Goal: Task Accomplishment & Management: Manage account settings

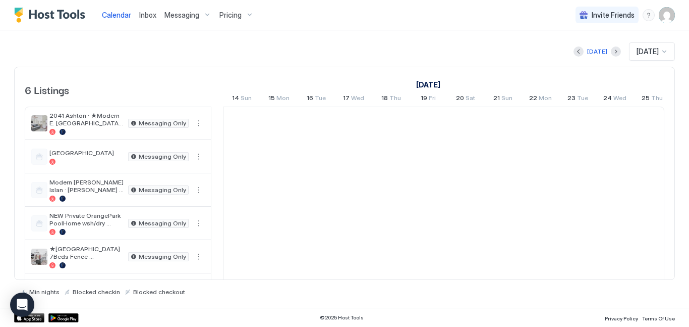
scroll to position [0, 561]
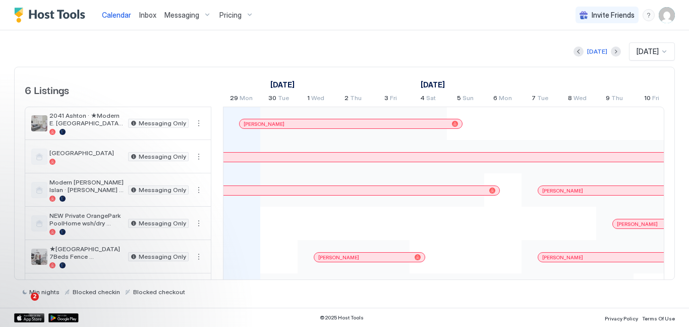
click at [666, 16] on img "User profile" at bounding box center [667, 15] width 16 height 16
click at [627, 55] on div "Settings" at bounding box center [611, 57] width 128 height 18
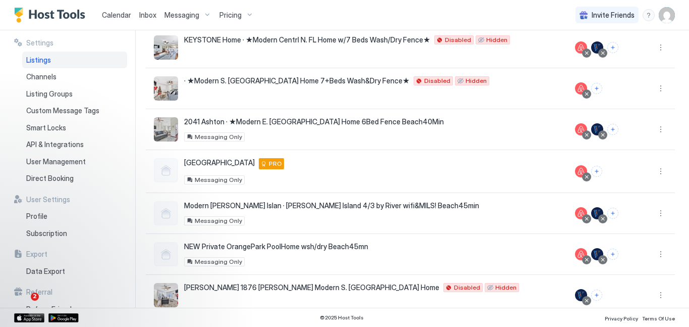
scroll to position [100, 0]
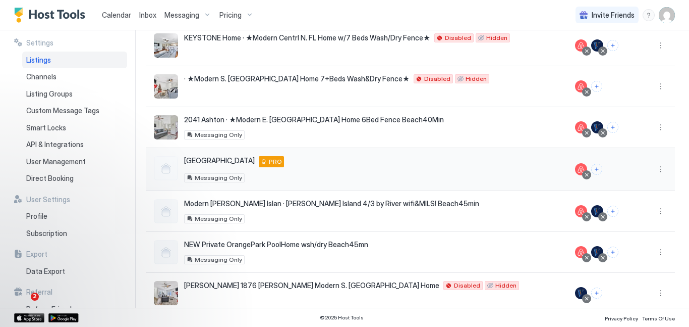
click at [294, 165] on div "[GEOGRAPHIC_DATA] [GEOGRAPHIC_DATA] 32068 US PRO Messaging Only" at bounding box center [356, 169] width 405 height 26
click at [659, 170] on button "More options" at bounding box center [661, 169] width 12 height 12
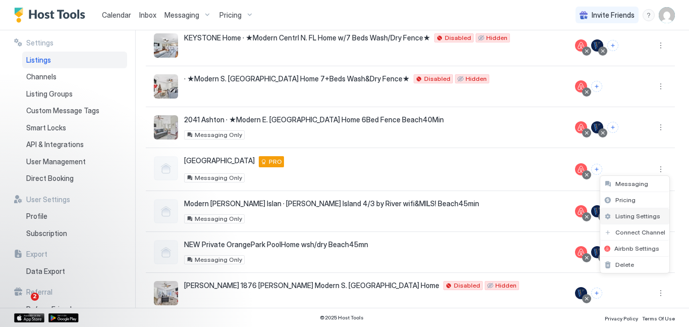
click at [639, 218] on span "Listing Settings" at bounding box center [638, 216] width 45 height 8
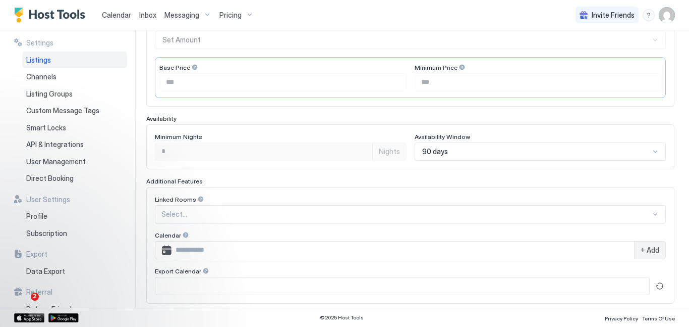
scroll to position [324, 0]
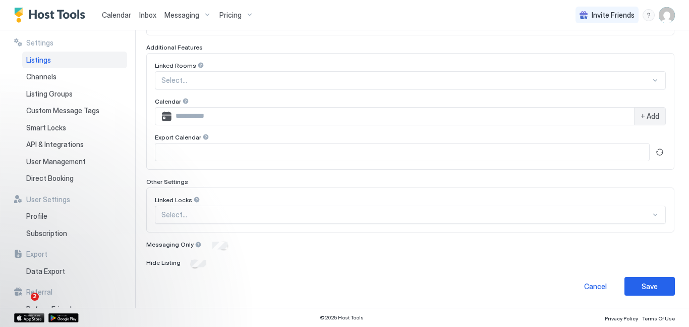
click at [193, 16] on span "Messaging" at bounding box center [182, 15] width 35 height 9
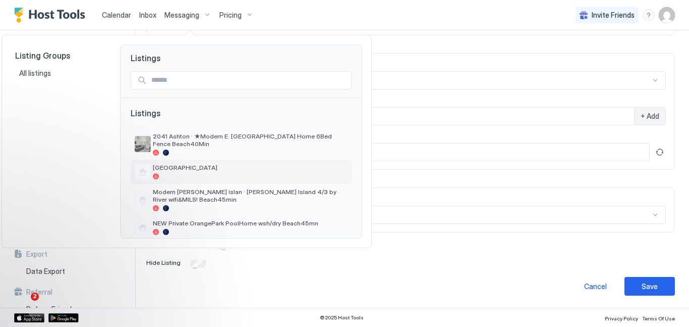
click at [184, 164] on span "[GEOGRAPHIC_DATA]" at bounding box center [250, 168] width 195 height 8
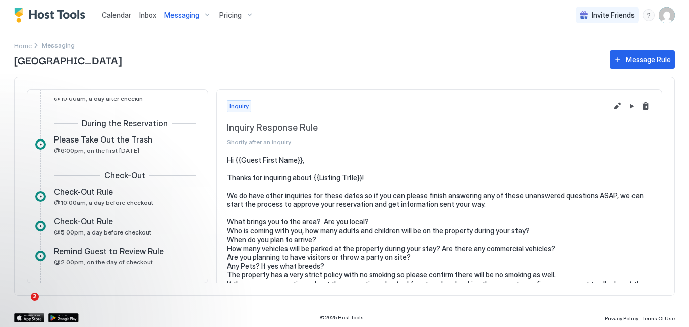
scroll to position [206, 0]
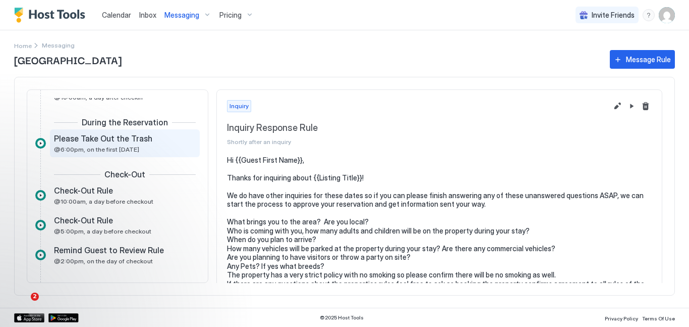
click at [147, 147] on div "Please Take Out the Trash @6:00pm, on the first [DATE]" at bounding box center [118, 143] width 128 height 20
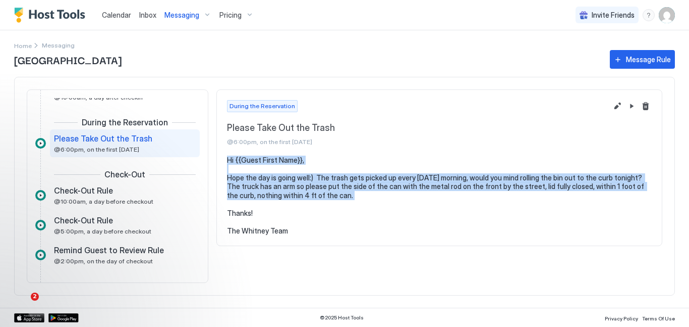
drag, startPoint x: 227, startPoint y: 159, endPoint x: 315, endPoint y: 204, distance: 99.3
click at [315, 204] on pre "Hi {{Guest First Name}}, Hope the day is going well:) The trash gets picked up …" at bounding box center [439, 195] width 425 height 80
click at [231, 157] on pre "Hi {{Guest First Name}}, Hope the day is going well:) The trash gets picked up …" at bounding box center [439, 195] width 425 height 80
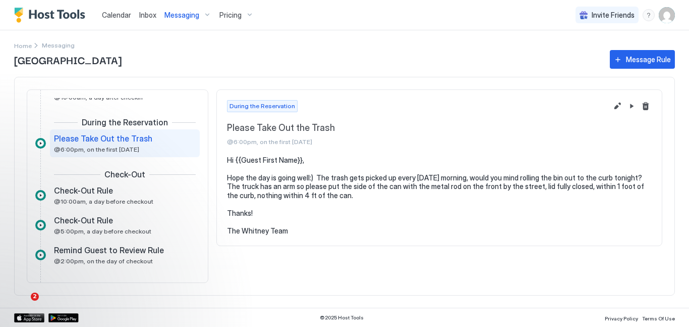
click at [226, 160] on section "Hi {{Guest First Name}}, Hope the day is going well:) The trash gets picked up …" at bounding box center [439, 200] width 445 height 90
click at [229, 160] on pre "Hi {{Guest First Name}}, Hope the day is going well:) The trash gets picked up …" at bounding box center [439, 195] width 425 height 80
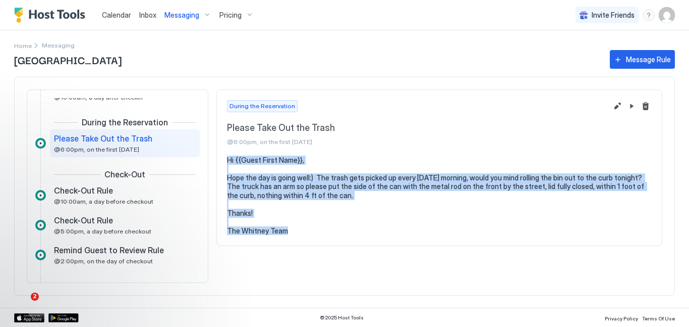
drag, startPoint x: 229, startPoint y: 160, endPoint x: 286, endPoint y: 231, distance: 91.2
click at [286, 231] on pre "Hi {{Guest First Name}}, Hope the day is going well:) The trash gets picked up …" at bounding box center [439, 195] width 425 height 80
copy pre "Hi {{Guest First Name}}, Hope the day is going well:) The trash gets picked up …"
click at [346, 213] on pre "Hi {{Guest First Name}}, Hope the day is going well:) The trash gets picked up …" at bounding box center [439, 195] width 425 height 80
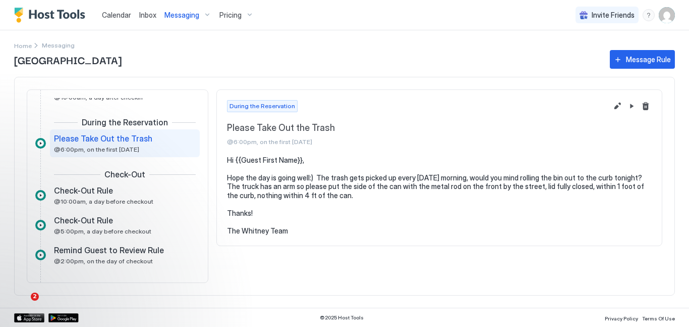
click at [193, 14] on span "Messaging" at bounding box center [182, 15] width 35 height 9
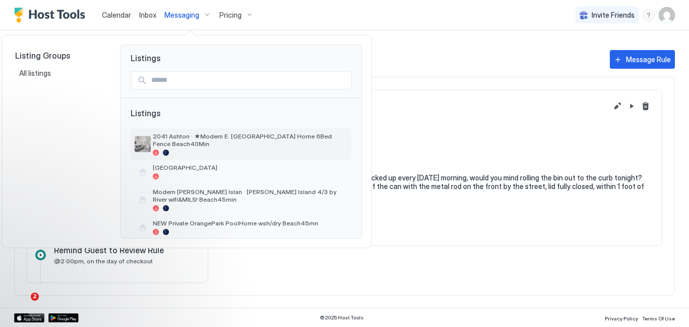
click at [186, 149] on div at bounding box center [250, 152] width 195 height 6
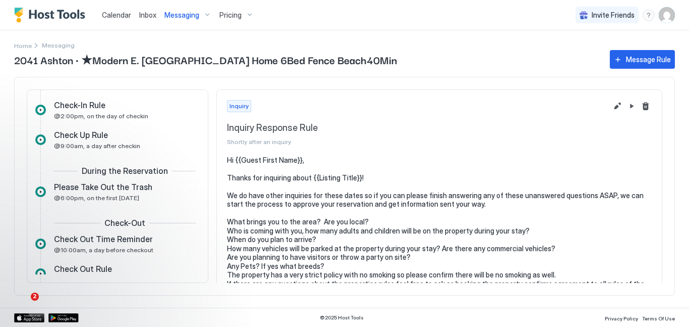
scroll to position [160, 0]
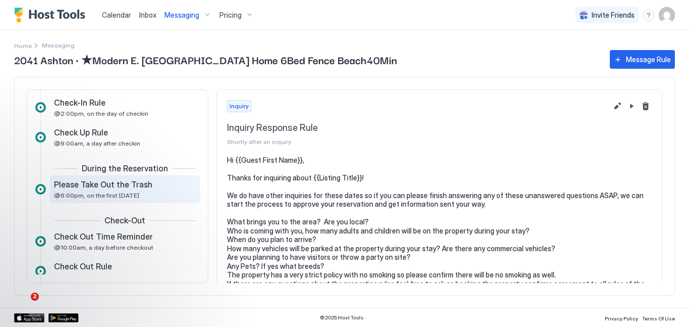
click at [159, 197] on div "Please Take Out the Trash @6:00pm, on the first [DATE]" at bounding box center [118, 189] width 128 height 20
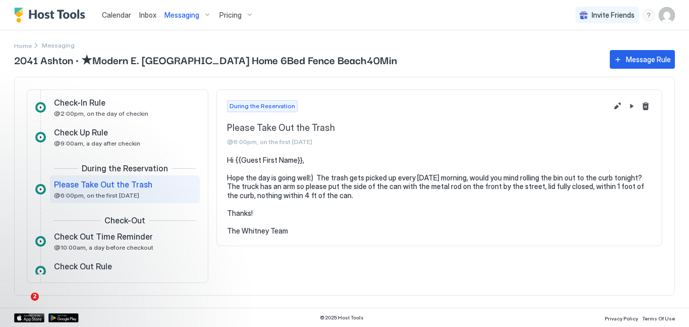
click at [183, 14] on span "Messaging" at bounding box center [182, 15] width 35 height 9
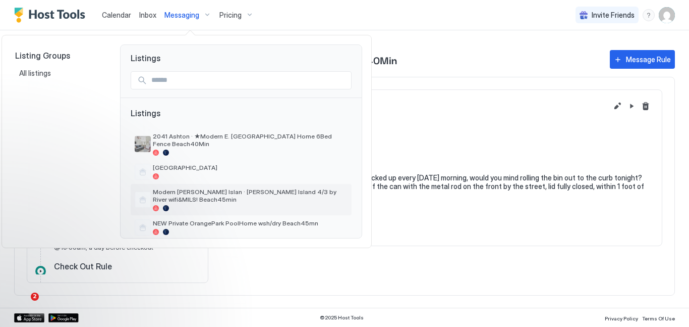
click at [201, 188] on span "Modern [PERSON_NAME] Islan · [PERSON_NAME] Island 4/3 by River wifi&MILS! Beach…" at bounding box center [250, 195] width 195 height 15
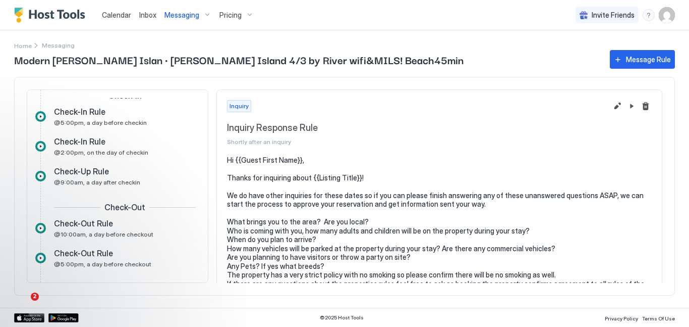
scroll to position [213, 0]
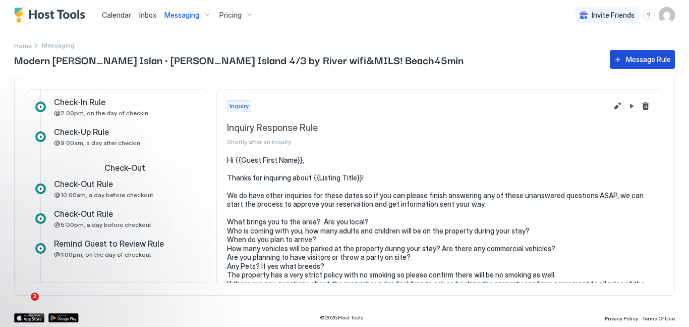
click at [650, 59] on div "Message Rule" at bounding box center [648, 59] width 45 height 11
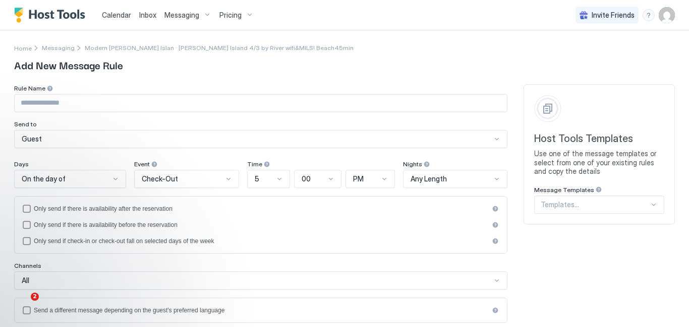
click at [612, 206] on div "Host Tools Templates Use one of the message templates or select from one of you…" at bounding box center [599, 154] width 151 height 140
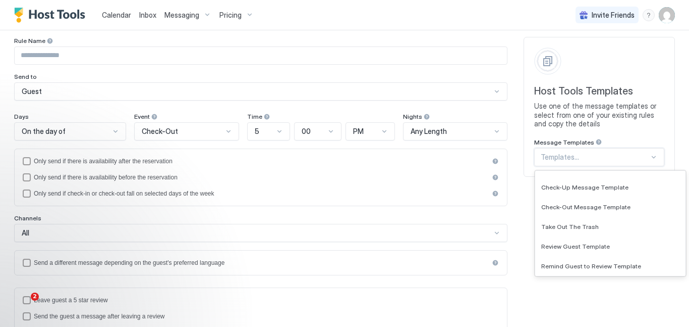
scroll to position [119, 0]
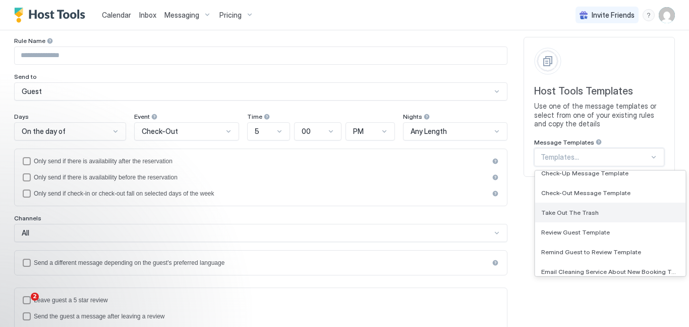
click at [568, 218] on div "Take Out The Trash" at bounding box center [610, 212] width 150 height 20
type input "**********"
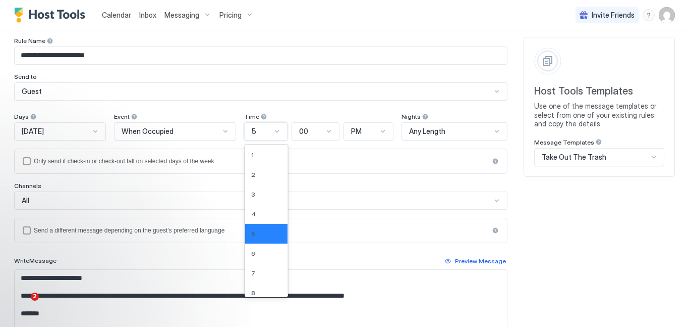
click at [281, 130] on div at bounding box center [277, 131] width 8 height 8
click at [274, 254] on div "6" at bounding box center [266, 253] width 30 height 8
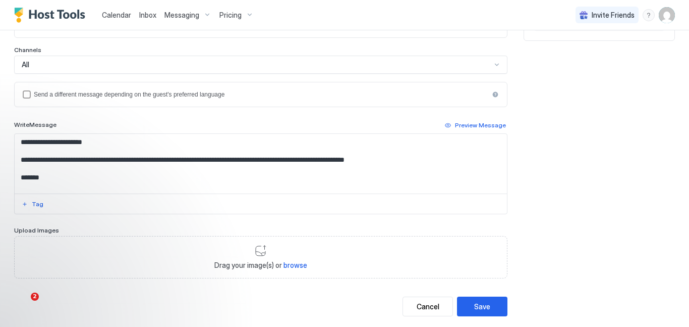
scroll to position [203, 0]
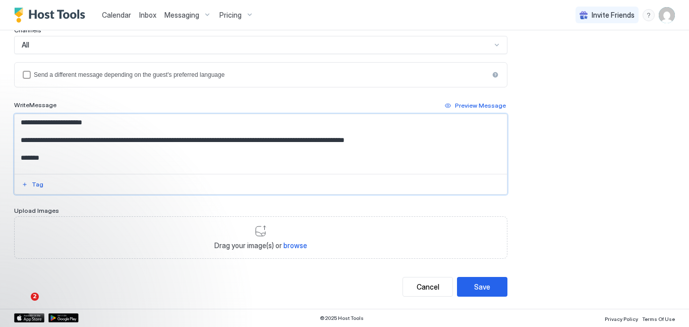
drag, startPoint x: 21, startPoint y: 122, endPoint x: 86, endPoint y: 177, distance: 85.3
click at [86, 177] on div "**********" at bounding box center [261, 154] width 494 height 81
paste textarea "**********"
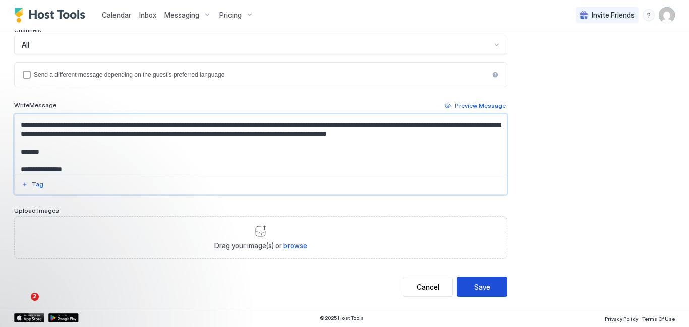
type textarea "**********"
click at [481, 291] on div "Save" at bounding box center [482, 286] width 16 height 11
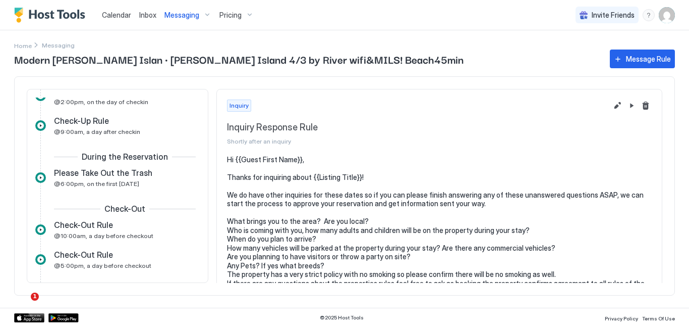
scroll to position [232, 0]
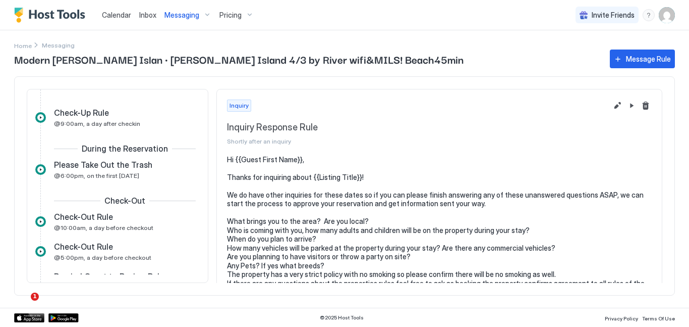
click at [187, 15] on span "Messaging" at bounding box center [182, 15] width 35 height 9
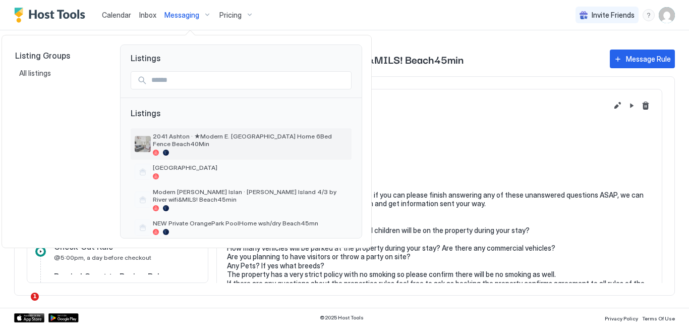
click at [178, 149] on div at bounding box center [250, 152] width 195 height 6
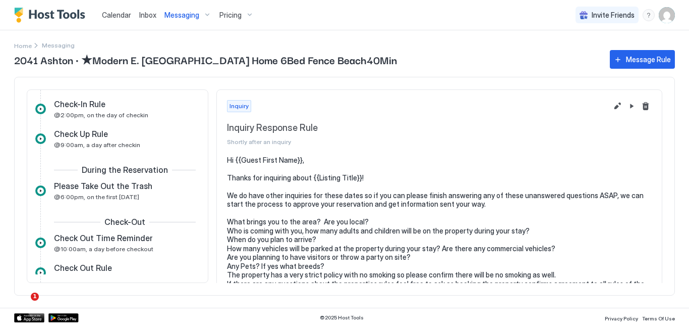
scroll to position [159, 0]
click at [198, 21] on div "Messaging" at bounding box center [187, 15] width 55 height 17
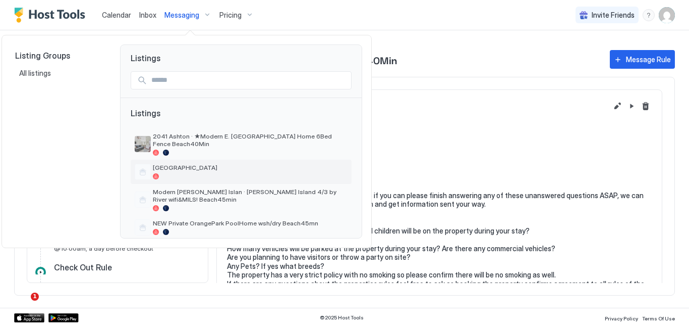
click at [172, 164] on span "[GEOGRAPHIC_DATA]" at bounding box center [250, 168] width 195 height 8
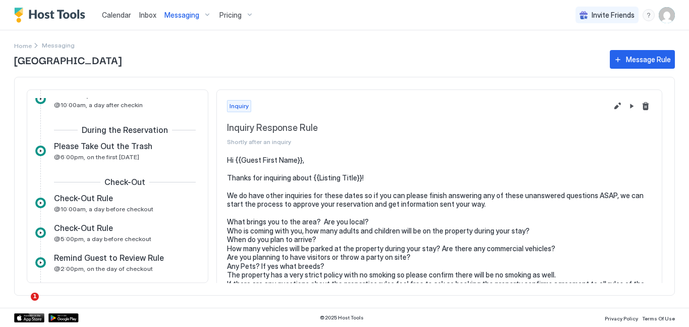
scroll to position [206, 0]
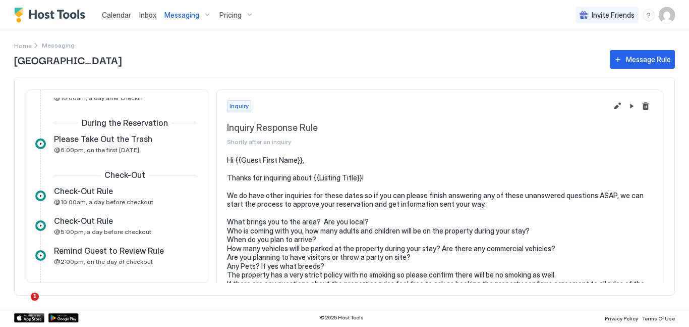
click at [186, 17] on span "Messaging" at bounding box center [182, 15] width 35 height 9
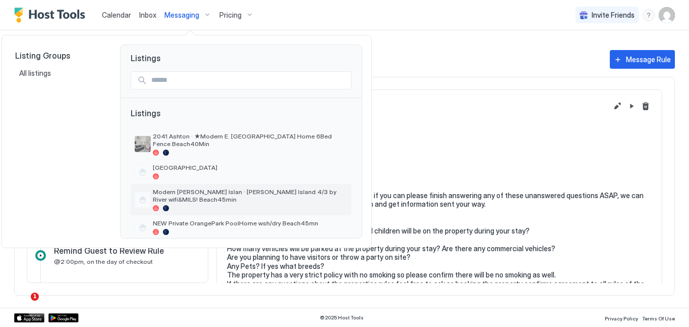
click at [173, 193] on span "Modern [PERSON_NAME] Islan · [PERSON_NAME] Island 4/3 by River wifi&MILS! Beach…" at bounding box center [250, 195] width 195 height 15
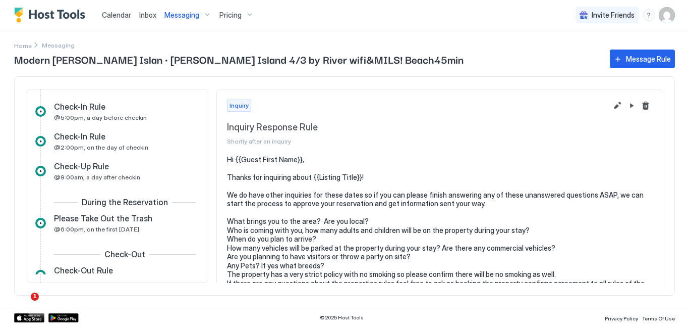
scroll to position [179, 0]
click at [179, 12] on span "Messaging" at bounding box center [182, 15] width 35 height 9
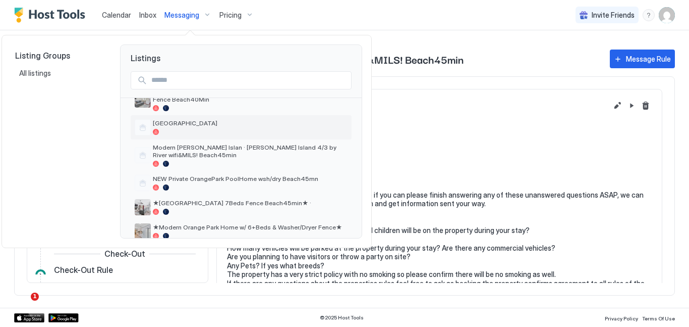
scroll to position [53, 0]
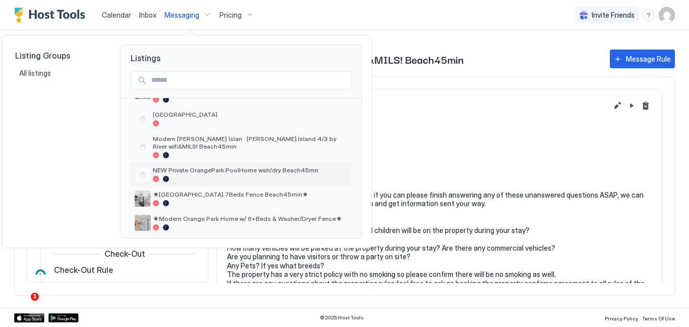
click at [209, 176] on div at bounding box center [250, 179] width 195 height 6
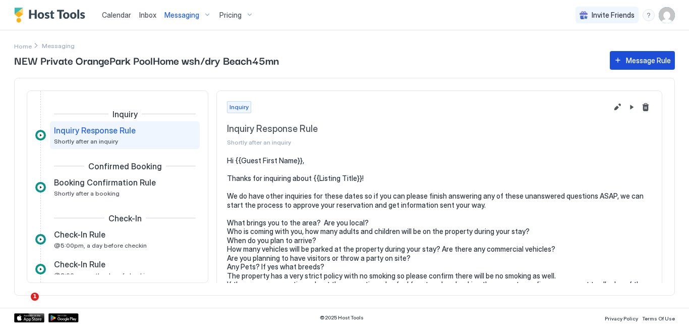
click at [640, 62] on div "Message Rule" at bounding box center [648, 60] width 45 height 11
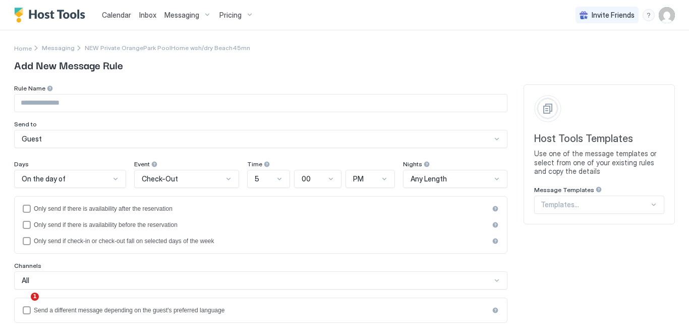
click at [630, 203] on div "Templates..." at bounding box center [599, 204] width 130 height 18
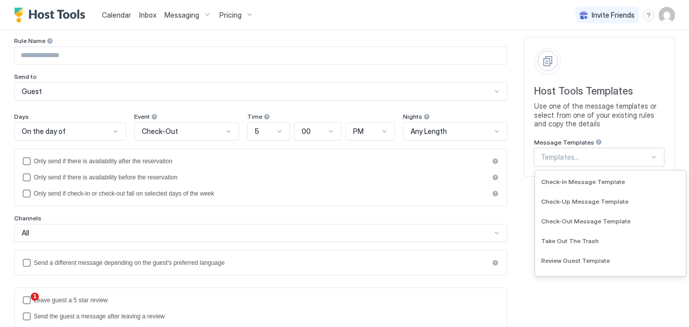
scroll to position [93, 0]
click at [599, 242] on div "Take Out The Trash" at bounding box center [610, 239] width 150 height 20
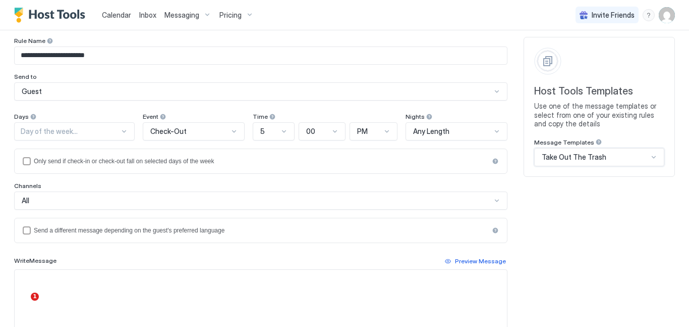
type input "**********"
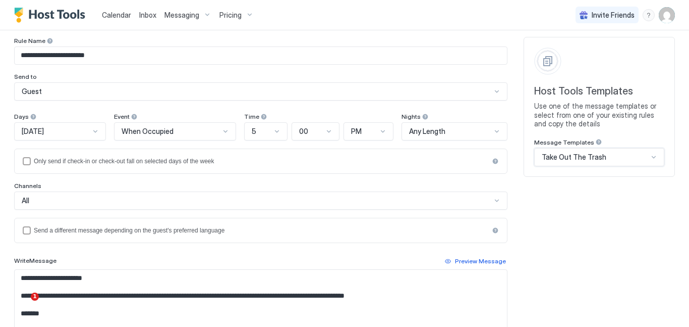
click at [99, 134] on div at bounding box center [95, 131] width 8 height 8
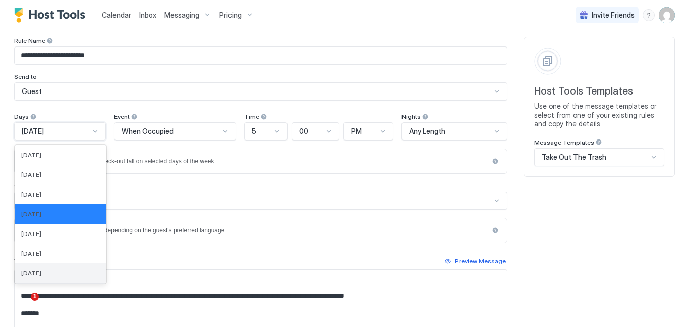
click at [63, 269] on div "[DATE]" at bounding box center [60, 273] width 79 height 8
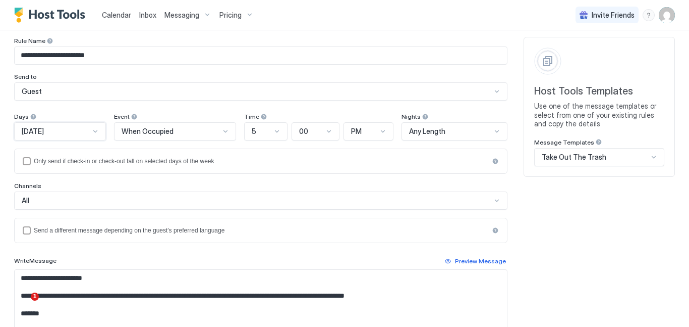
click at [281, 133] on div at bounding box center [277, 131] width 8 height 8
click at [262, 257] on div "6" at bounding box center [266, 253] width 42 height 20
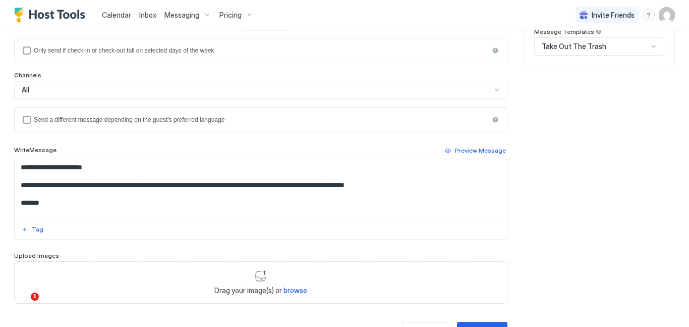
scroll to position [161, 0]
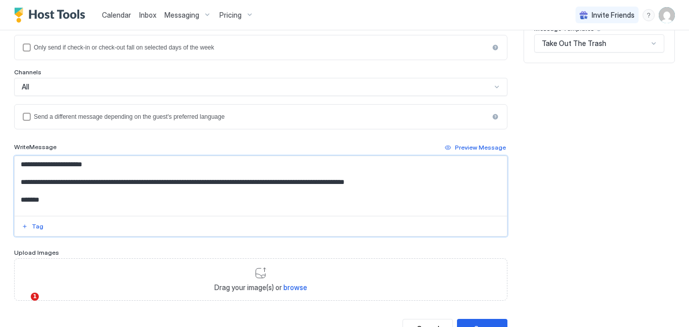
drag, startPoint x: 20, startPoint y: 163, endPoint x: 89, endPoint y: 252, distance: 113.0
click at [89, 252] on div "**********" at bounding box center [261, 111] width 494 height 377
click at [82, 185] on textarea "**********" at bounding box center [261, 186] width 493 height 60
drag, startPoint x: 20, startPoint y: 163, endPoint x: 70, endPoint y: 234, distance: 87.0
click at [70, 234] on div "**********" at bounding box center [261, 195] width 494 height 81
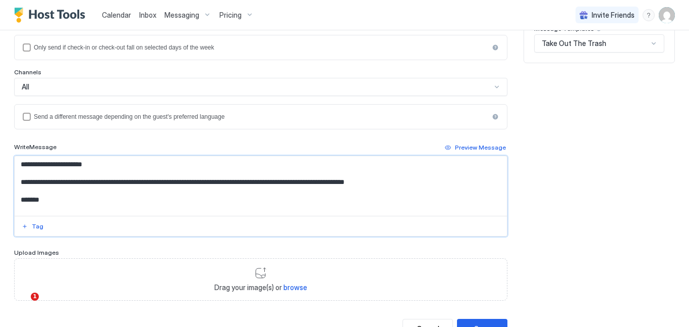
click at [66, 167] on textarea "**********" at bounding box center [261, 186] width 493 height 60
drag, startPoint x: 19, startPoint y: 166, endPoint x: 65, endPoint y: 244, distance: 90.5
click at [65, 244] on div "**********" at bounding box center [261, 111] width 494 height 377
click at [75, 166] on textarea "**********" at bounding box center [261, 186] width 493 height 60
drag, startPoint x: 20, startPoint y: 164, endPoint x: 47, endPoint y: 230, distance: 71.0
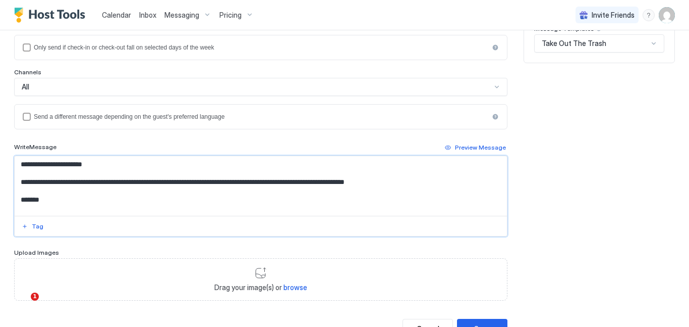
click at [47, 230] on div "**********" at bounding box center [261, 195] width 494 height 81
paste textarea "**********"
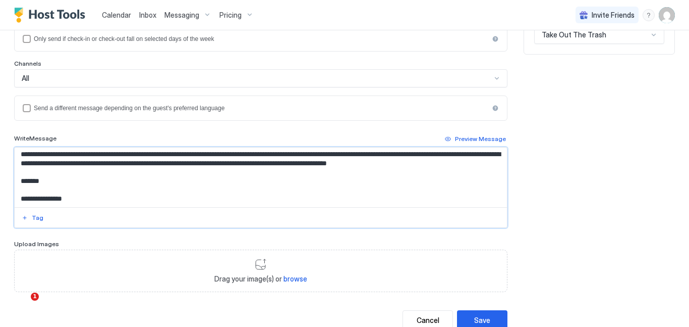
scroll to position [203, 0]
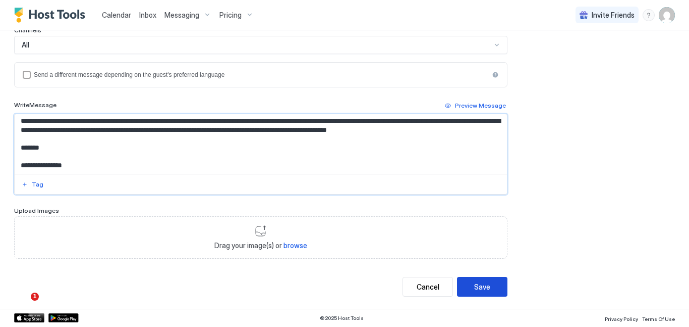
type textarea "**********"
click at [485, 288] on div "Save" at bounding box center [482, 286] width 16 height 11
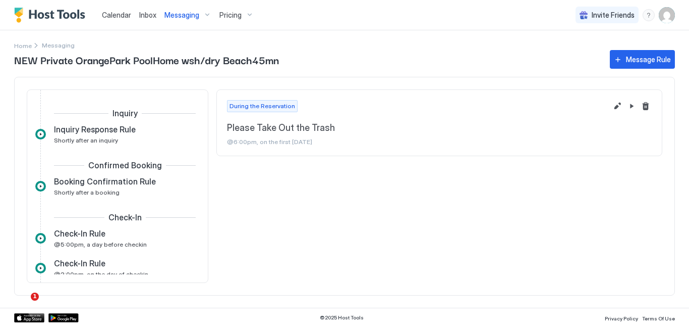
scroll to position [164, 0]
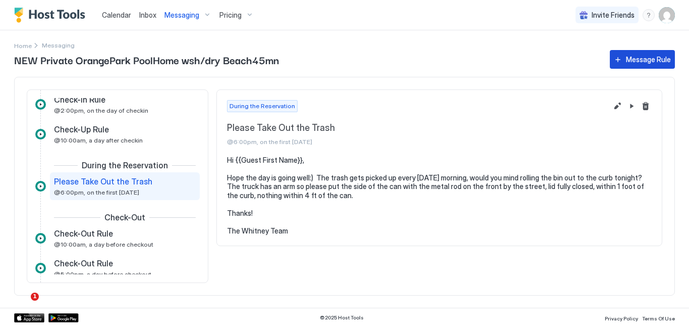
click at [627, 61] on div "Message Rule" at bounding box center [648, 59] width 45 height 11
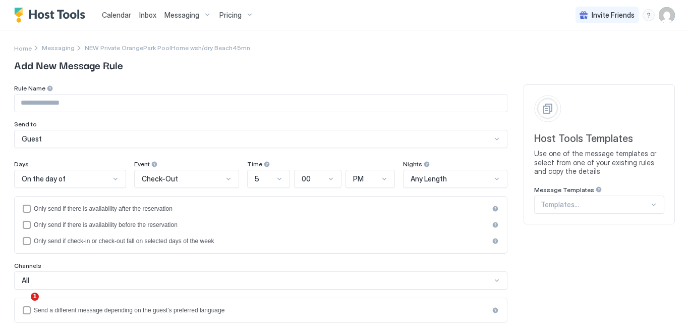
click at [645, 205] on div "Templates..." at bounding box center [599, 204] width 130 height 18
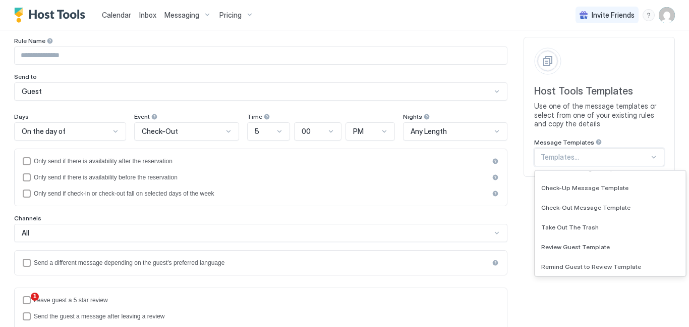
scroll to position [105, 0]
click at [612, 228] on div "Take Out The Trash" at bounding box center [611, 226] width 138 height 8
type input "**********"
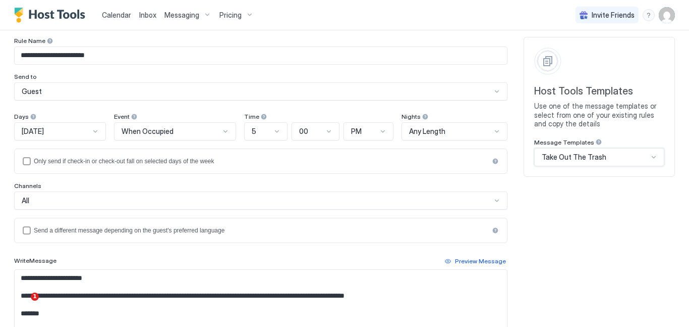
click at [99, 133] on div at bounding box center [95, 131] width 8 height 8
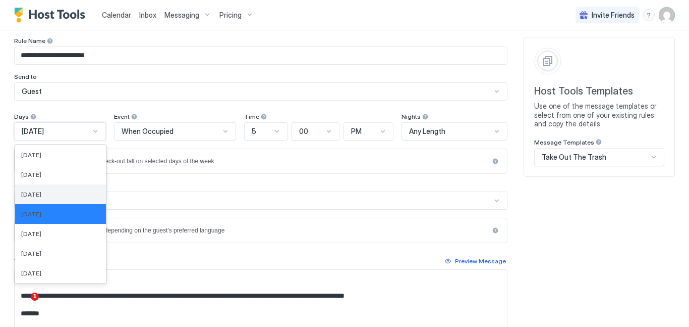
click at [90, 193] on div "[DATE]" at bounding box center [60, 194] width 79 height 8
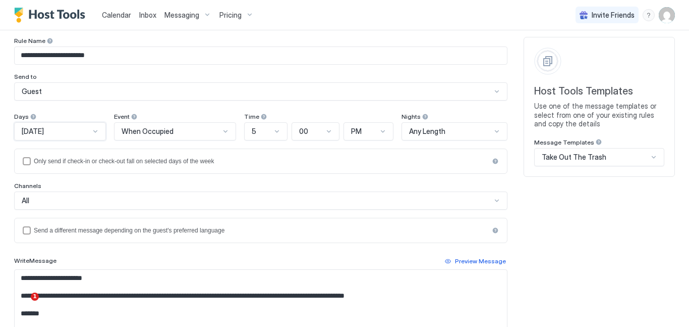
click at [281, 132] on div at bounding box center [277, 131] width 8 height 8
click at [271, 256] on div "6" at bounding box center [266, 253] width 30 height 8
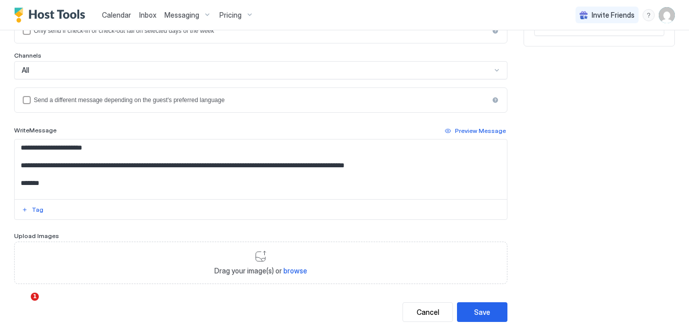
scroll to position [180, 0]
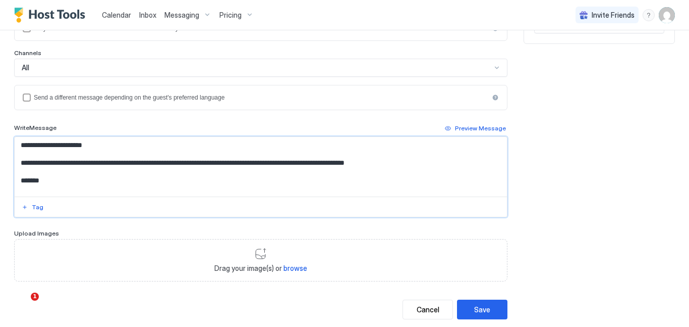
drag, startPoint x: 21, startPoint y: 144, endPoint x: 55, endPoint y: 188, distance: 55.7
click at [55, 188] on textarea "**********" at bounding box center [261, 167] width 493 height 60
paste textarea "**********"
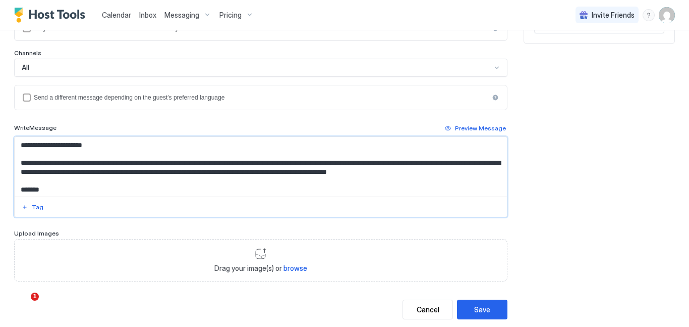
scroll to position [15, 0]
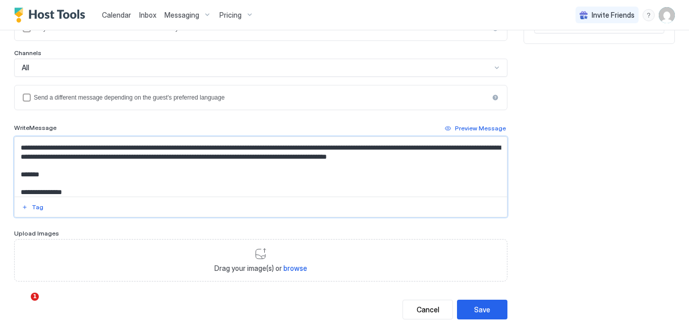
click at [223, 148] on textarea "**********" at bounding box center [261, 167] width 493 height 60
type textarea "**********"
click at [492, 309] on button "Save" at bounding box center [482, 309] width 50 height 20
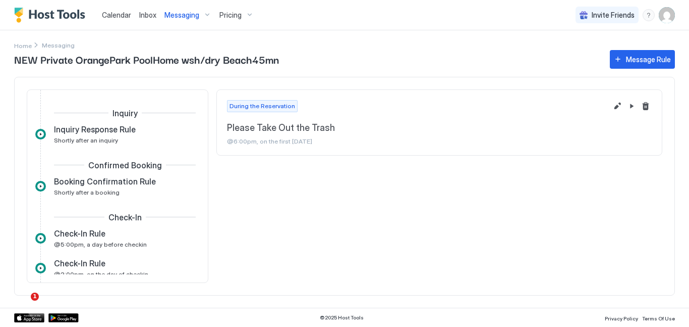
scroll to position [193, 0]
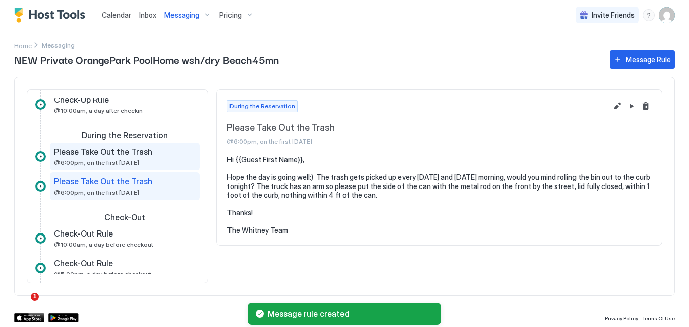
click at [129, 158] on span "@6:00pm, on the first [DATE]" at bounding box center [96, 162] width 85 height 8
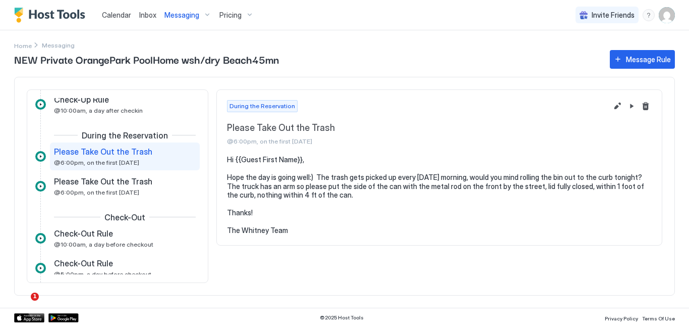
click at [327, 179] on pre "Hi {{Guest First Name}}, Hope the day is going well:) The trash gets picked up …" at bounding box center [439, 195] width 425 height 80
click at [618, 105] on button "Edit message rule" at bounding box center [618, 106] width 12 height 12
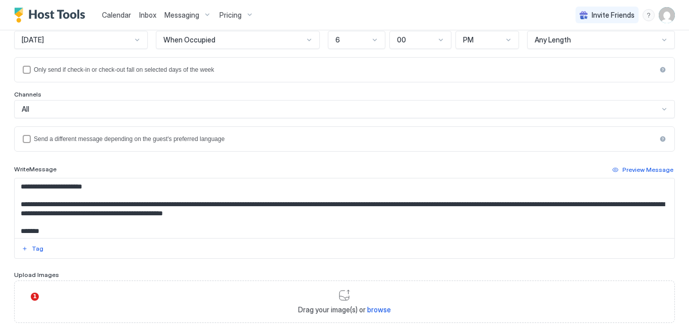
scroll to position [152, 0]
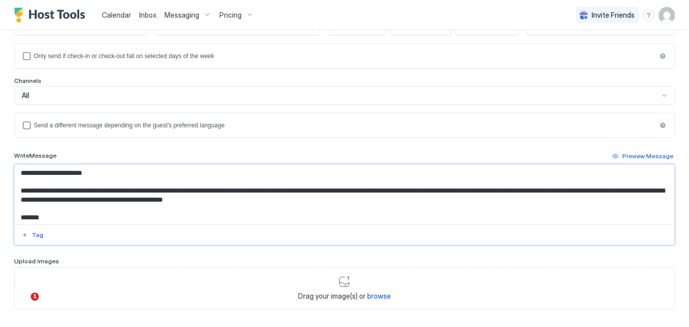
drag, startPoint x: 222, startPoint y: 192, endPoint x: 204, endPoint y: 192, distance: 18.2
click at [204, 192] on textarea "**********" at bounding box center [345, 195] width 660 height 60
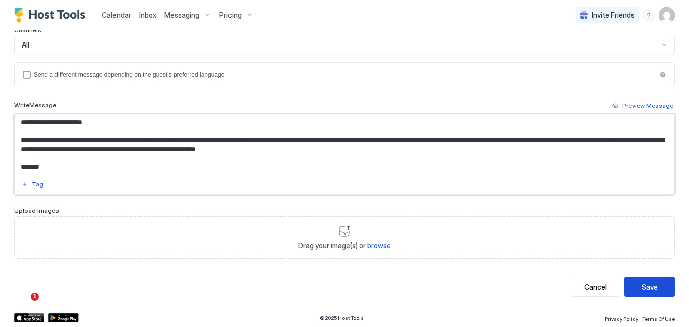
type textarea "**********"
click at [642, 286] on div "Save" at bounding box center [650, 286] width 16 height 11
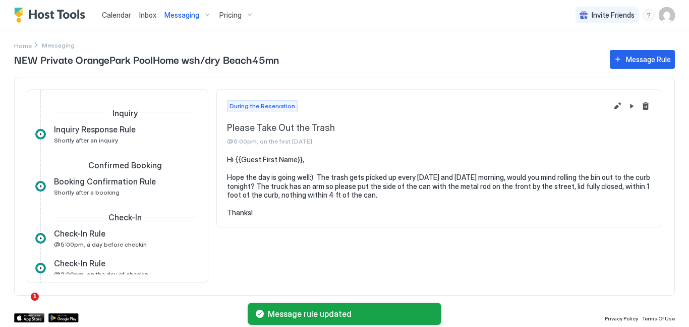
scroll to position [164, 0]
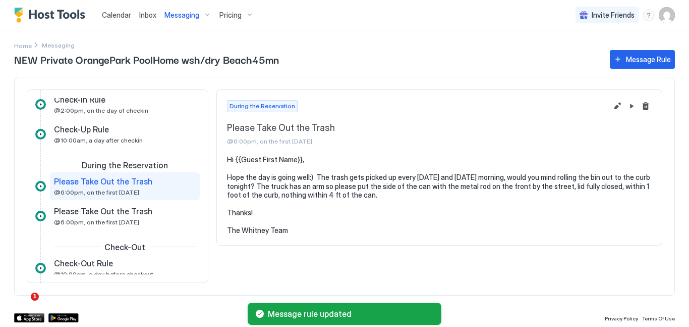
click at [191, 16] on span "Messaging" at bounding box center [182, 15] width 35 height 9
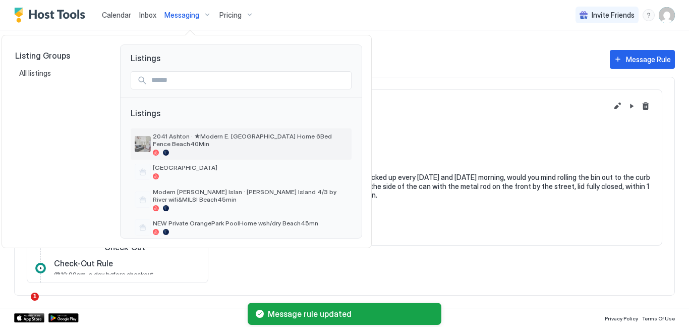
click at [203, 149] on div at bounding box center [250, 152] width 195 height 6
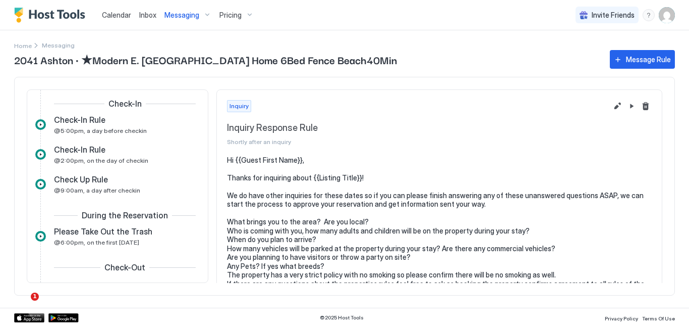
scroll to position [126, 0]
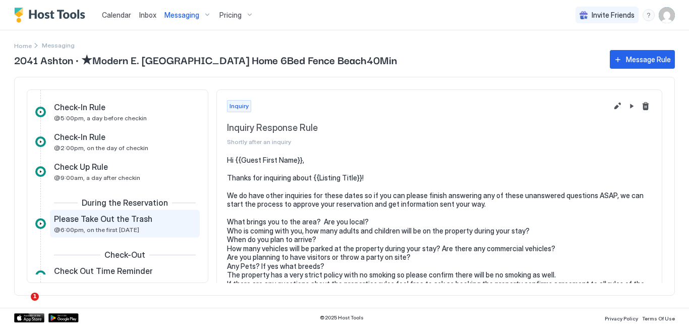
click at [132, 221] on span "Please Take Out the Trash" at bounding box center [103, 218] width 98 height 10
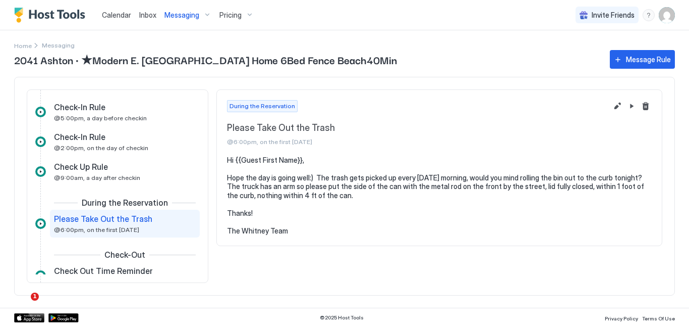
click at [196, 19] on span "Messaging" at bounding box center [182, 15] width 35 height 9
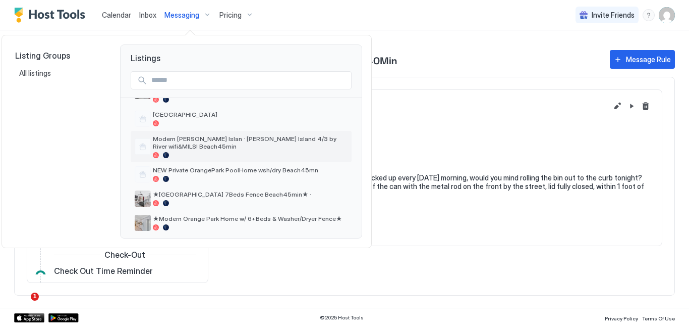
scroll to position [53, 0]
click at [169, 190] on span "★[GEOGRAPHIC_DATA] 7Beds Fence Beach45min★ ·" at bounding box center [250, 194] width 195 height 8
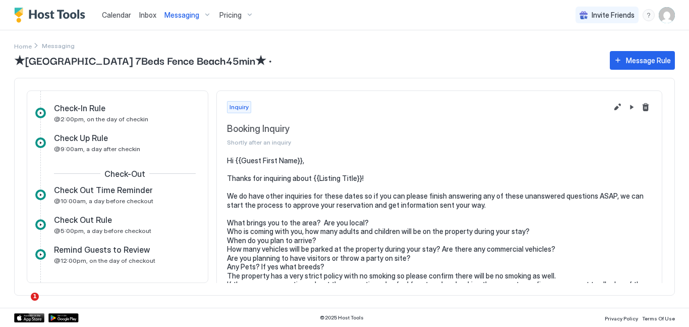
scroll to position [162, 0]
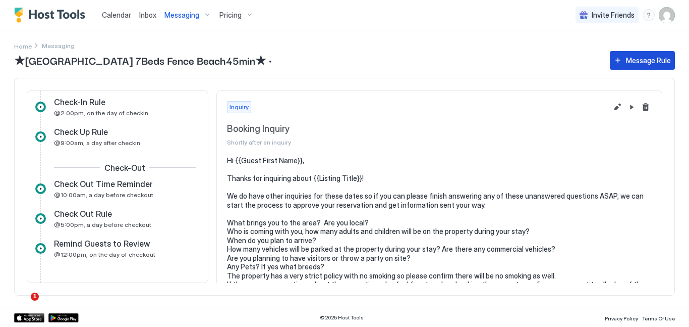
click at [643, 61] on div "Message Rule" at bounding box center [648, 60] width 45 height 11
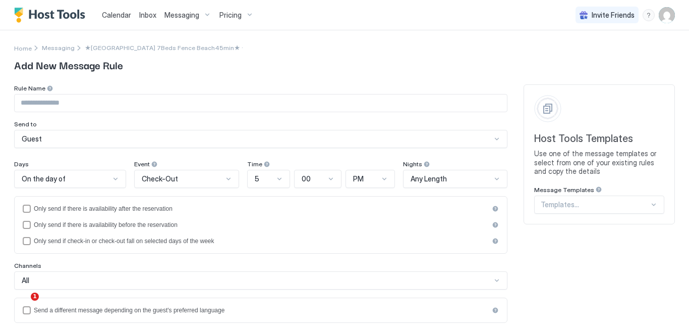
click at [627, 209] on div "Templates..." at bounding box center [599, 204] width 130 height 18
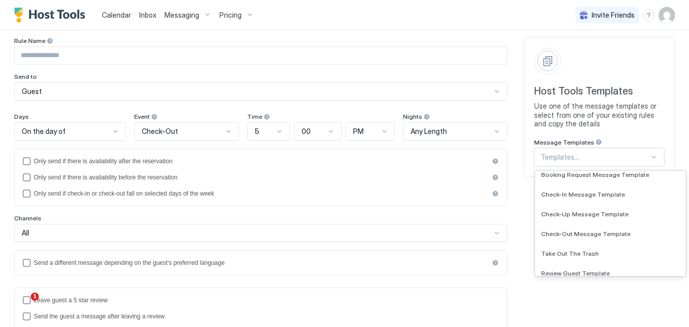
scroll to position [81, 0]
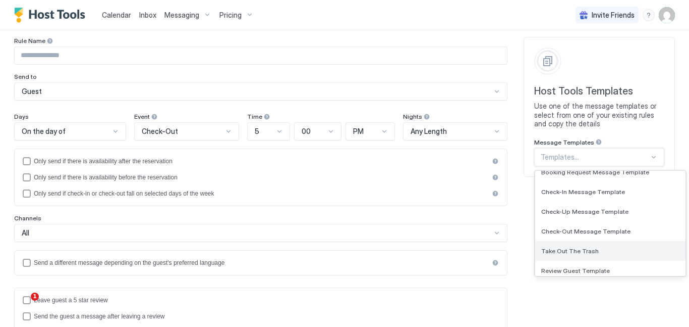
click at [601, 256] on div "Take Out The Trash" at bounding box center [610, 251] width 150 height 20
type input "**********"
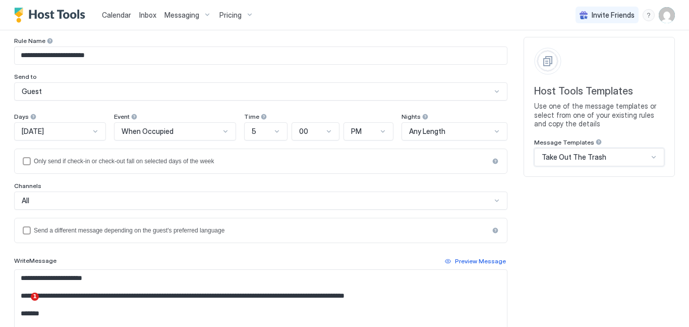
click at [99, 133] on div at bounding box center [95, 131] width 8 height 8
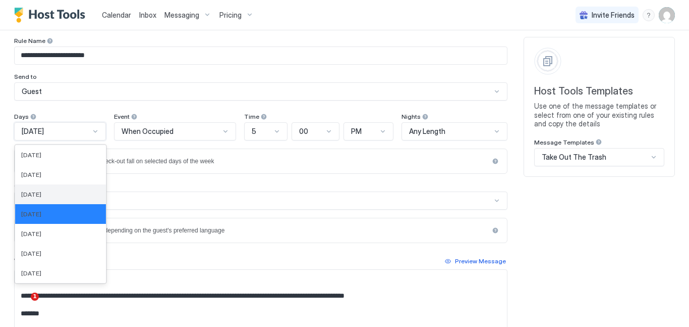
click at [75, 196] on div "[DATE]" at bounding box center [60, 194] width 79 height 8
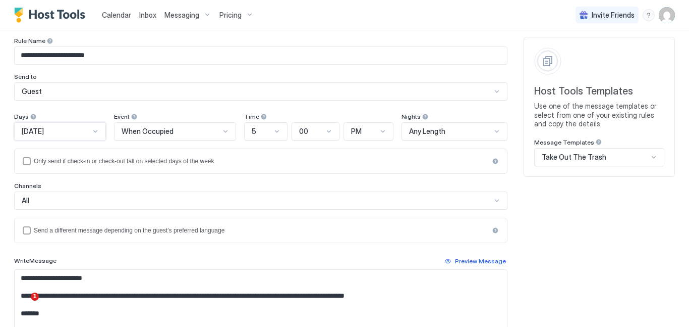
click at [281, 132] on div at bounding box center [277, 131] width 8 height 8
click at [274, 257] on div "6" at bounding box center [266, 253] width 42 height 20
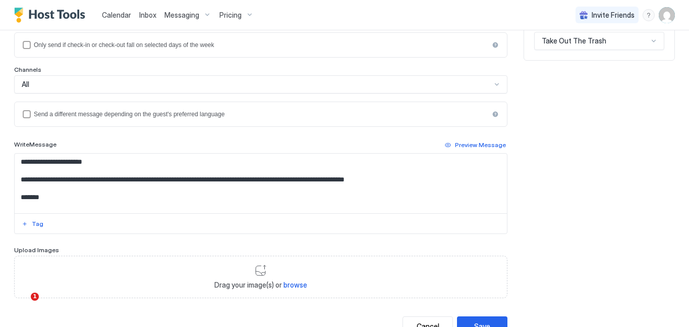
scroll to position [175, 0]
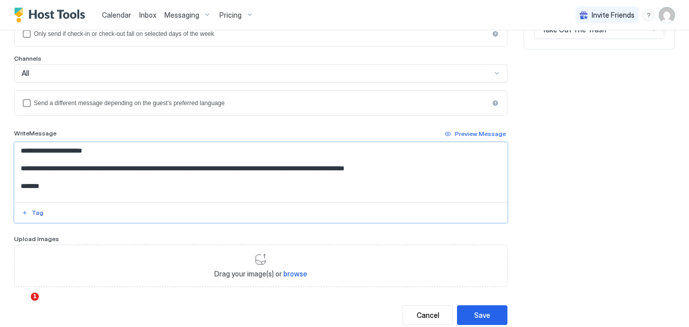
drag, startPoint x: 19, startPoint y: 149, endPoint x: 53, endPoint y: 194, distance: 56.9
click at [53, 194] on textarea "**********" at bounding box center [261, 172] width 493 height 60
click at [61, 168] on textarea "**********" at bounding box center [261, 172] width 493 height 60
drag, startPoint x: 20, startPoint y: 151, endPoint x: 55, endPoint y: 211, distance: 69.2
click at [55, 211] on div "**********" at bounding box center [261, 182] width 494 height 81
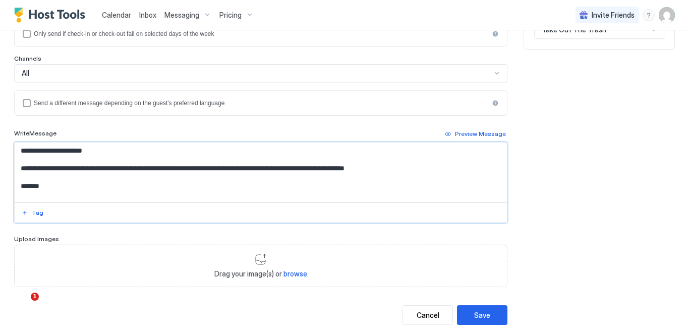
paste textarea "**********"
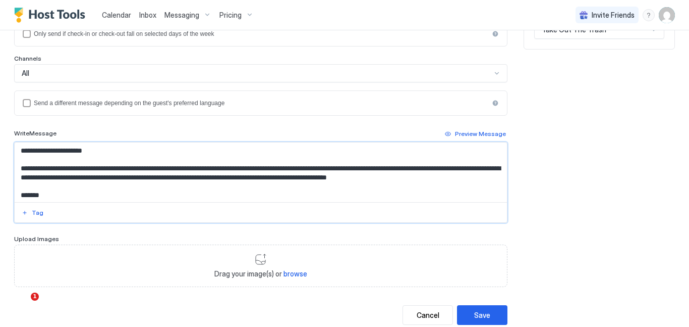
scroll to position [15, 0]
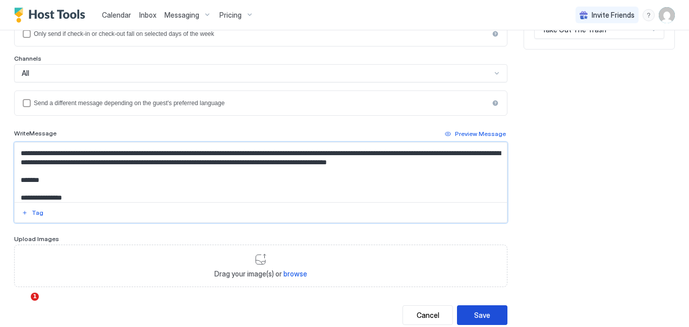
type textarea "**********"
click at [483, 312] on div "Save" at bounding box center [482, 314] width 16 height 11
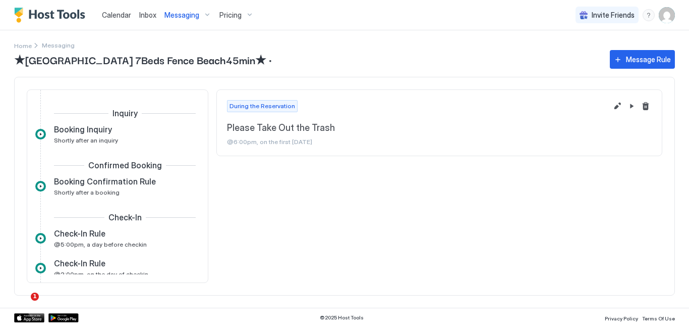
scroll to position [164, 0]
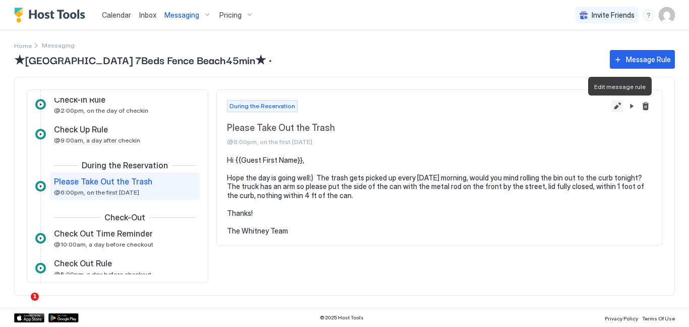
click at [618, 108] on button "Edit message rule" at bounding box center [618, 106] width 12 height 12
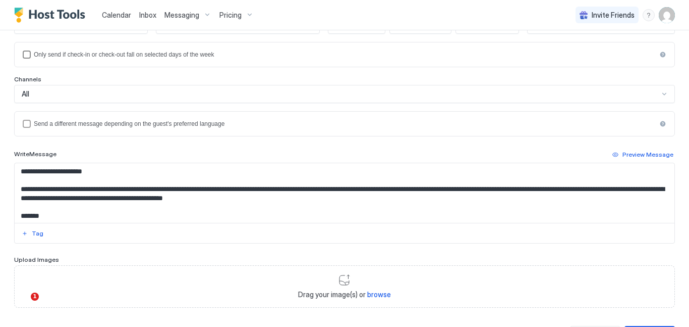
scroll to position [158, 0]
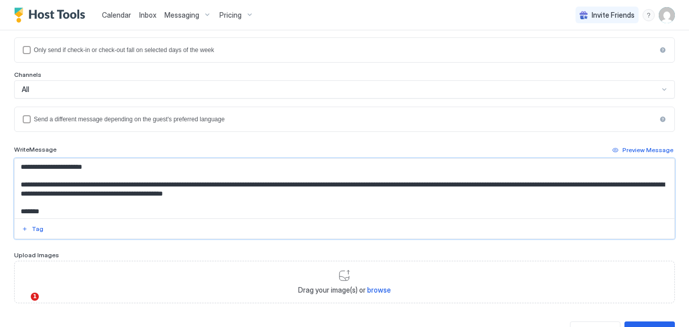
drag, startPoint x: 224, startPoint y: 185, endPoint x: 198, endPoint y: 182, distance: 25.4
click at [198, 182] on textarea "**********" at bounding box center [345, 188] width 660 height 60
drag, startPoint x: 223, startPoint y: 185, endPoint x: 205, endPoint y: 184, distance: 17.7
click at [205, 184] on textarea "**********" at bounding box center [345, 188] width 660 height 60
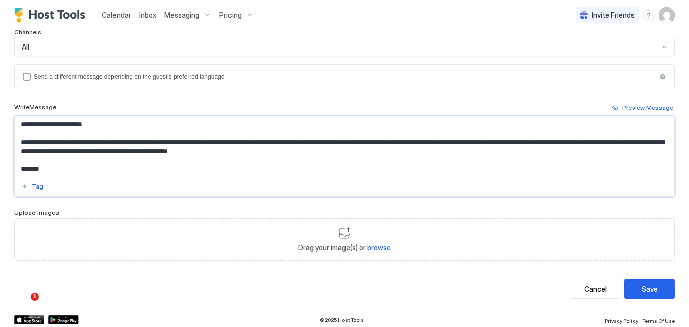
scroll to position [203, 0]
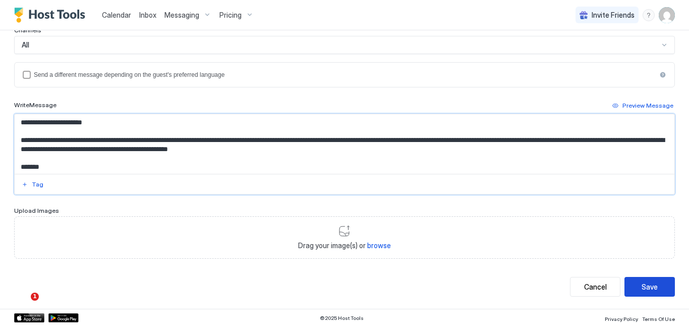
type textarea "**********"
click at [656, 291] on div "Save" at bounding box center [650, 286] width 16 height 11
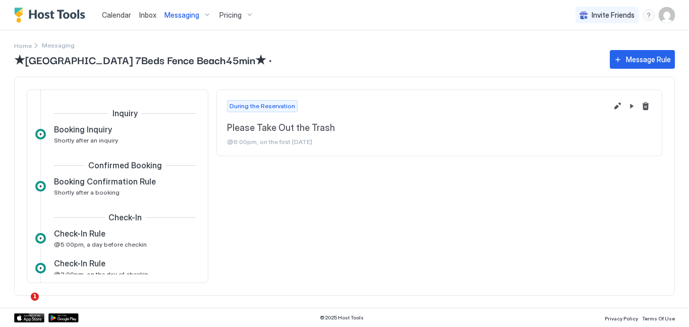
scroll to position [164, 0]
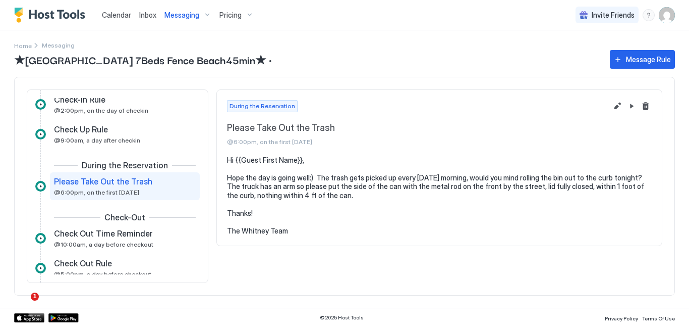
click at [181, 17] on span "Messaging" at bounding box center [182, 15] width 35 height 9
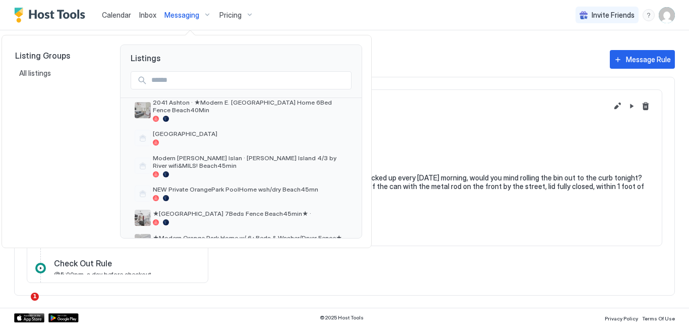
scroll to position [53, 0]
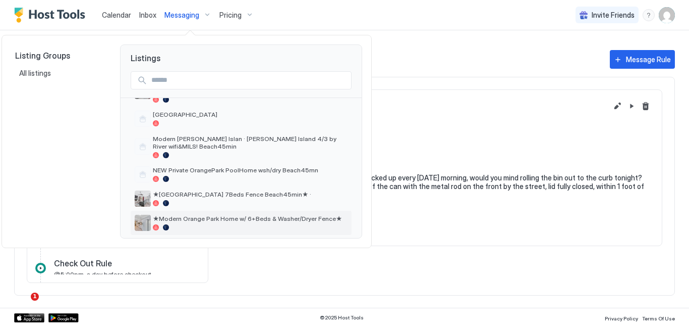
click at [213, 216] on div "★Modern Orange Park Home w/ 6+Beds & Washer/Dryer Fence★" at bounding box center [250, 222] width 195 height 16
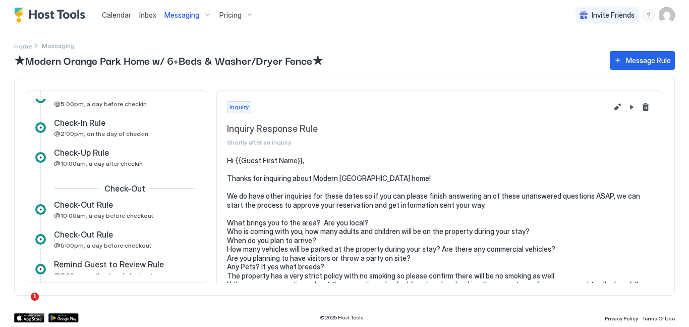
scroll to position [162, 0]
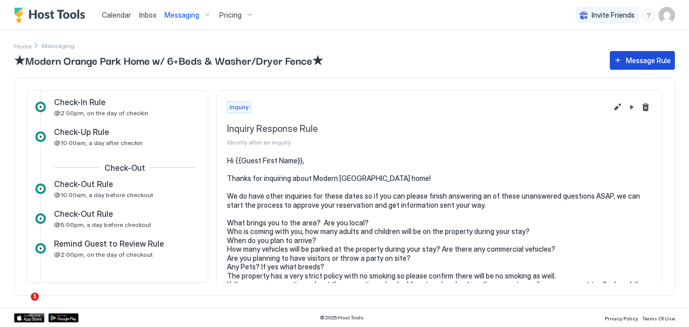
click at [648, 64] on div "Message Rule" at bounding box center [648, 60] width 45 height 11
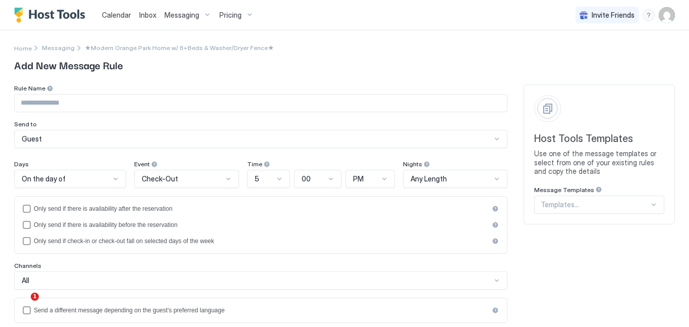
click at [654, 207] on div "Host Tools Templates Use one of the message templates or select from one of you…" at bounding box center [599, 154] width 151 height 140
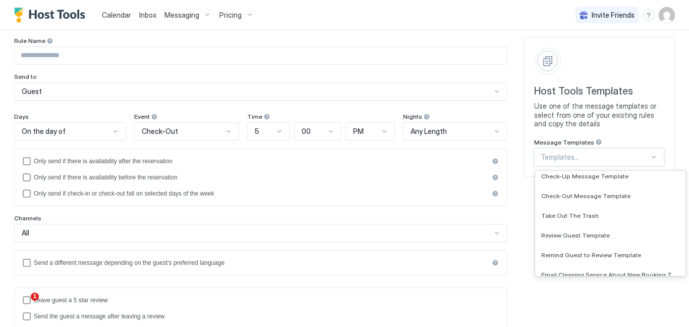
scroll to position [130, 0]
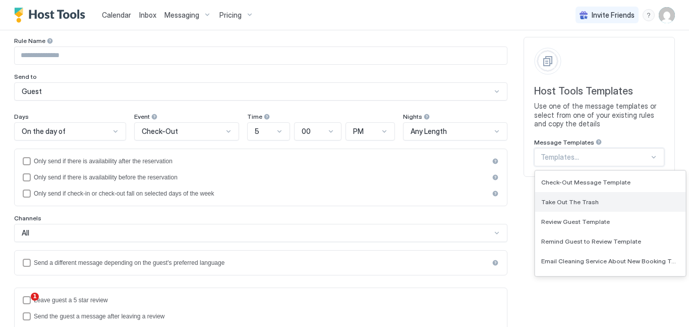
click at [612, 208] on div "Take Out The Trash" at bounding box center [610, 202] width 150 height 20
type input "**********"
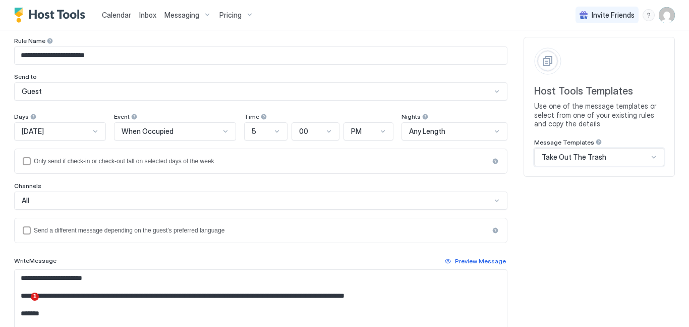
click at [99, 130] on div at bounding box center [95, 131] width 8 height 8
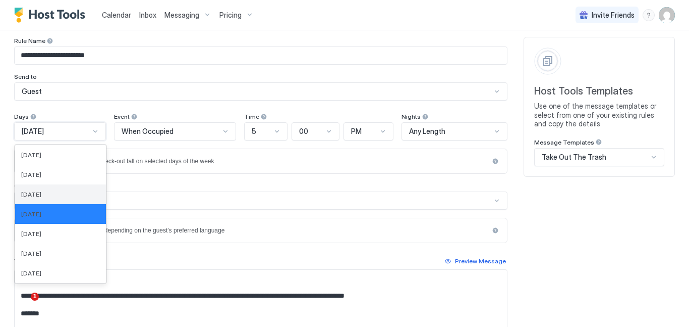
click at [93, 197] on div "[DATE]" at bounding box center [60, 194] width 79 height 8
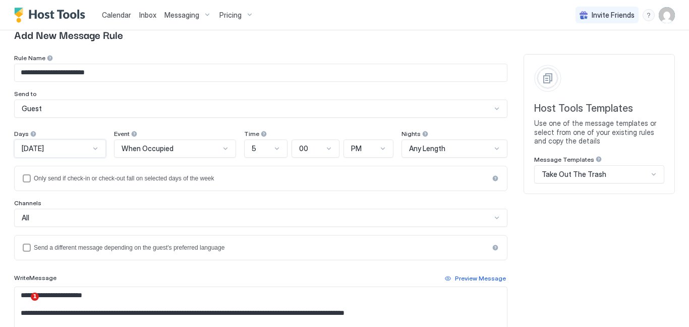
scroll to position [32, 0]
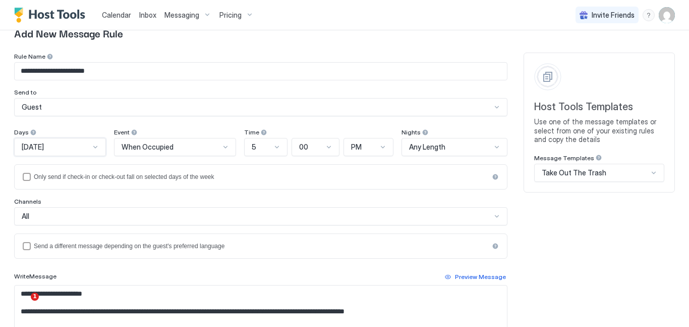
click at [288, 153] on div "5" at bounding box center [265, 147] width 43 height 18
click at [274, 272] on div "6" at bounding box center [266, 269] width 30 height 8
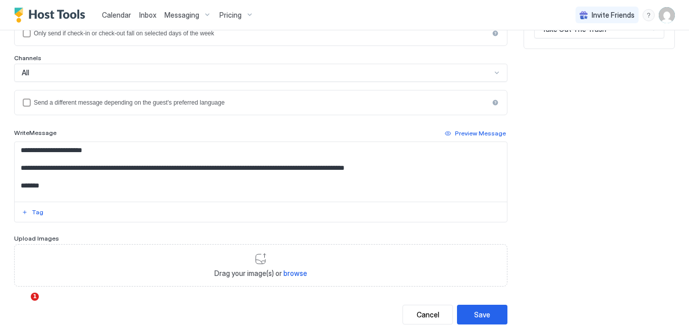
scroll to position [185, 0]
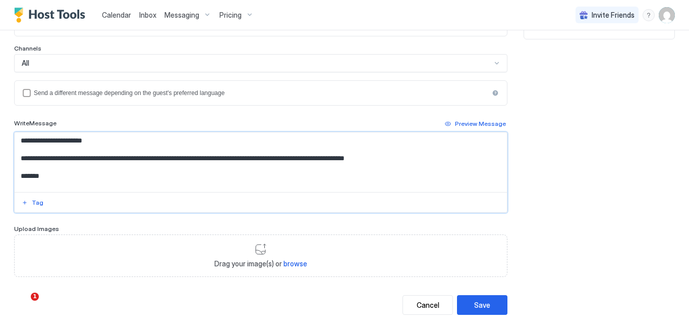
drag, startPoint x: 21, startPoint y: 142, endPoint x: 68, endPoint y: 199, distance: 73.5
click at [68, 199] on div "**********" at bounding box center [261, 172] width 494 height 81
paste textarea "**********"
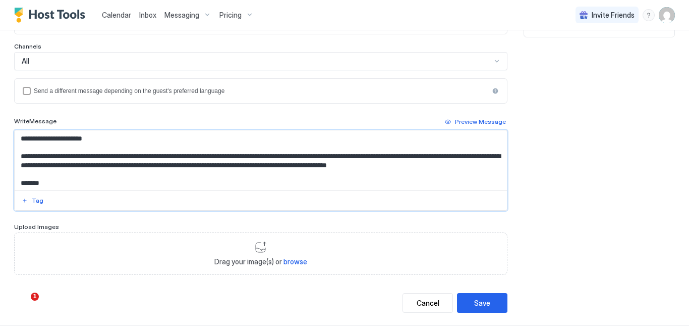
scroll to position [203, 0]
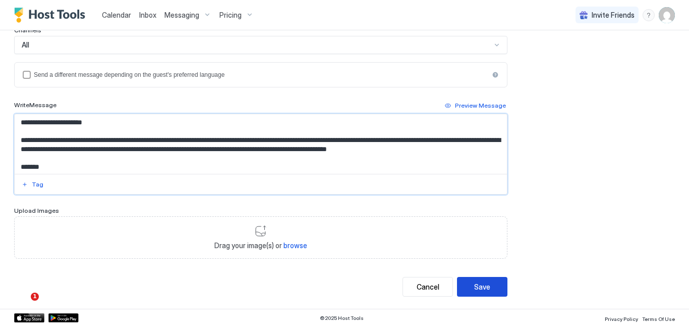
type textarea "**********"
click at [488, 289] on div "Save" at bounding box center [482, 286] width 16 height 11
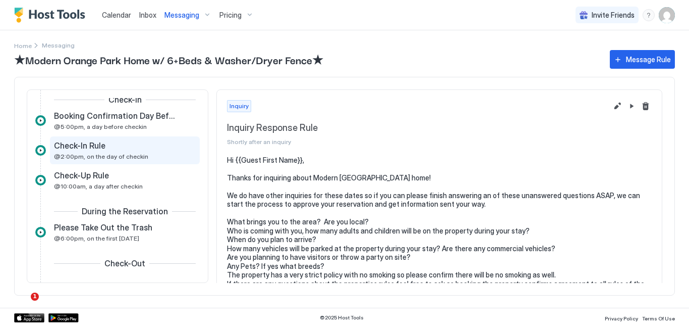
scroll to position [120, 0]
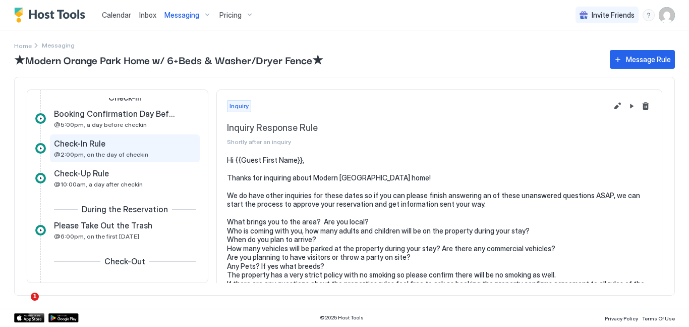
click at [126, 149] on div "Check-In Rule @2:00pm, on the day of checkin" at bounding box center [118, 148] width 128 height 20
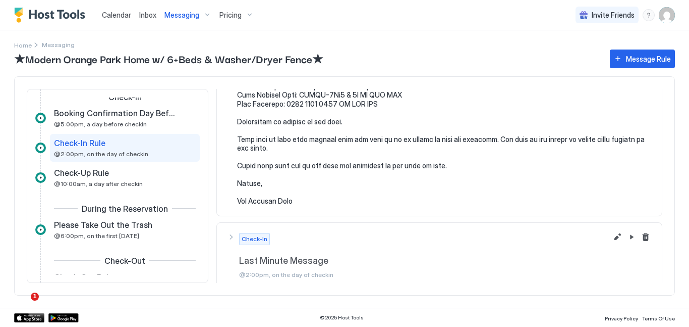
scroll to position [282, 0]
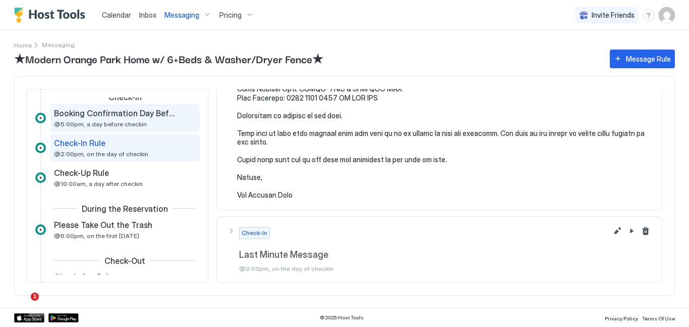
click at [125, 123] on span "@5:00pm, a day before checkin" at bounding box center [100, 124] width 93 height 8
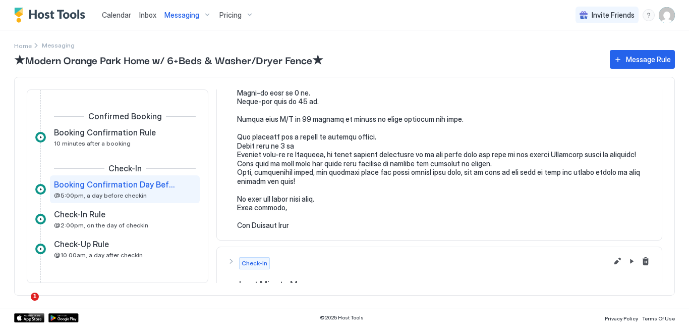
scroll to position [47, 0]
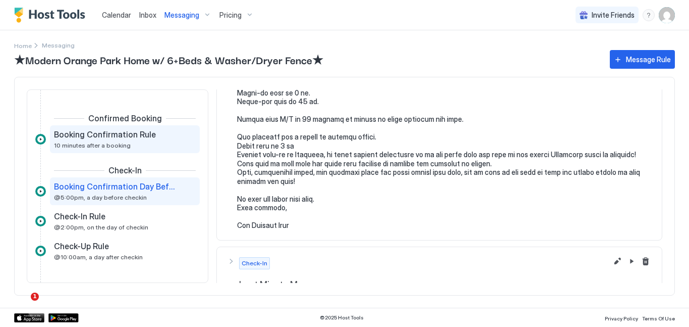
click at [61, 138] on span "Booking Confirmation Rule" at bounding box center [105, 134] width 102 height 10
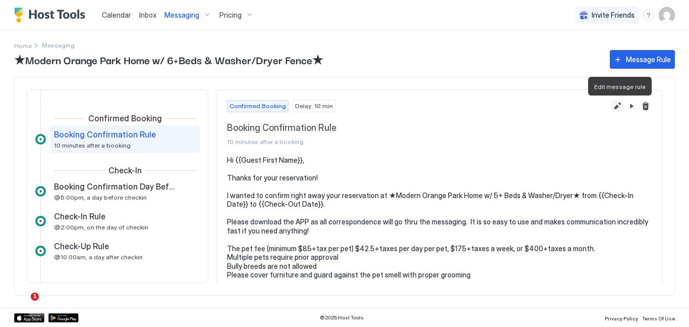
click at [619, 106] on button "Edit message rule" at bounding box center [618, 106] width 12 height 12
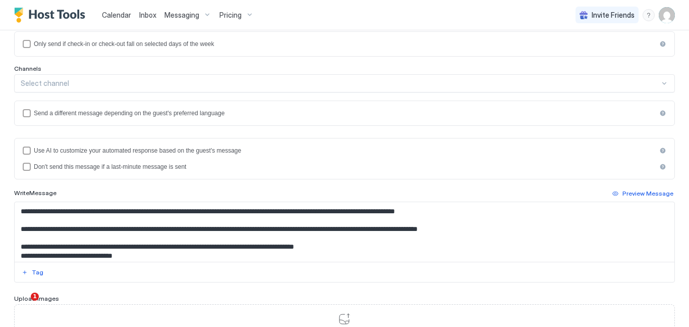
scroll to position [37, 0]
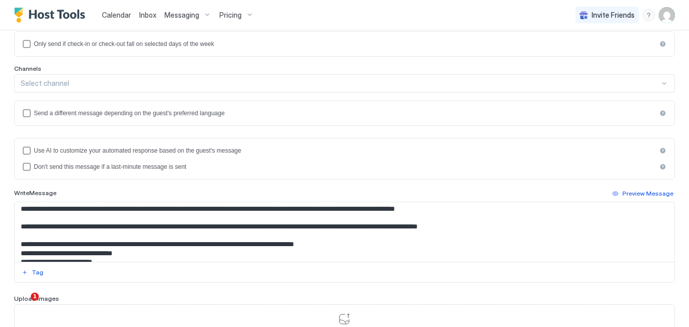
click at [249, 246] on textarea "**********" at bounding box center [345, 232] width 660 height 60
click at [321, 243] on textarea "**********" at bounding box center [345, 232] width 660 height 60
click at [248, 246] on textarea "**********" at bounding box center [345, 232] width 660 height 60
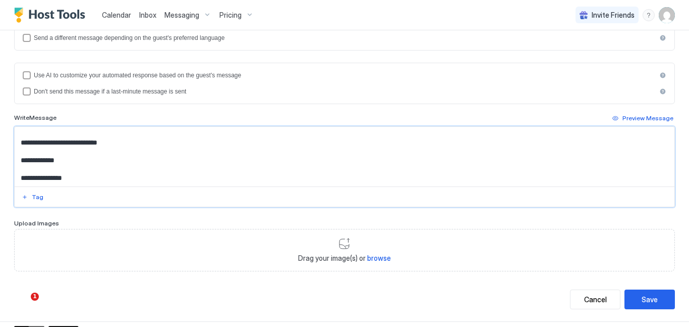
scroll to position [240, 0]
type textarea "**********"
click at [654, 295] on div "Save" at bounding box center [650, 298] width 16 height 11
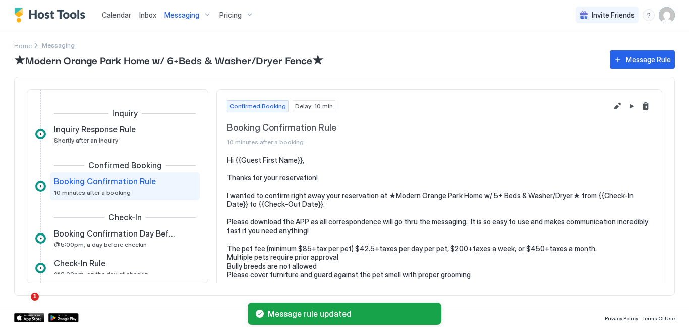
click at [201, 17] on div "Messaging" at bounding box center [187, 15] width 55 height 17
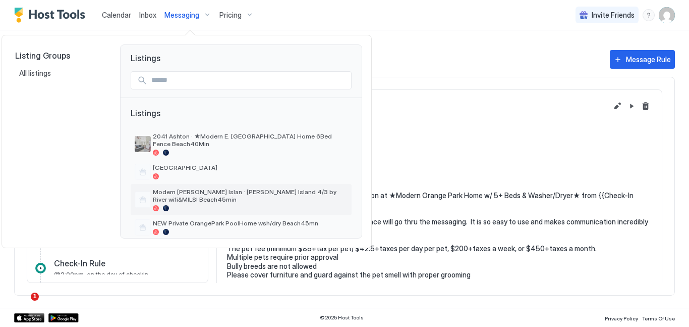
click at [180, 188] on span "Modern [PERSON_NAME] Islan · [PERSON_NAME] Island 4/3 by River wifi&MILS! Beach…" at bounding box center [250, 195] width 195 height 15
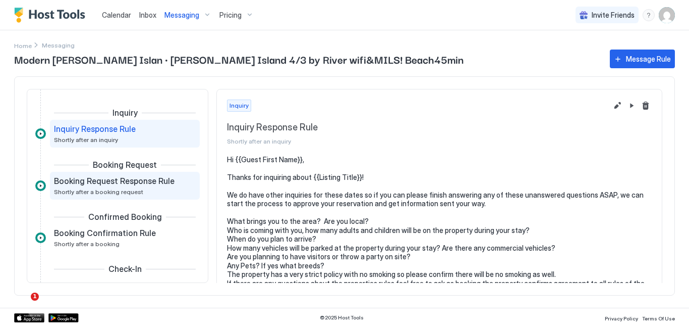
click at [132, 184] on span "Booking Request Response Rule" at bounding box center [114, 181] width 121 height 10
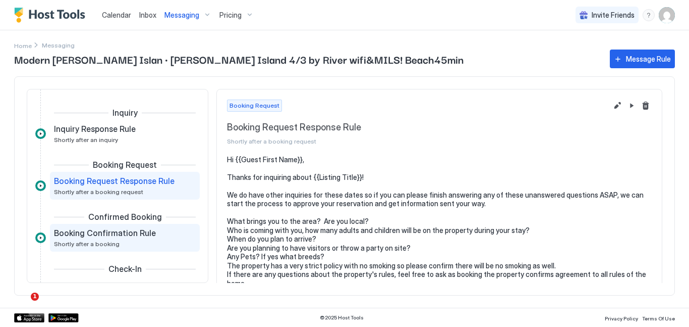
click at [129, 232] on span "Booking Confirmation Rule" at bounding box center [105, 233] width 102 height 10
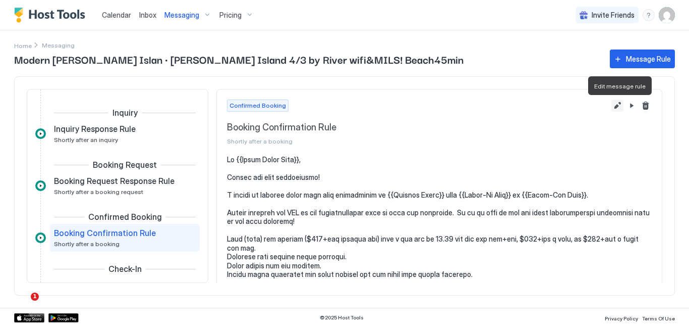
click at [618, 106] on button "Edit message rule" at bounding box center [618, 105] width 12 height 12
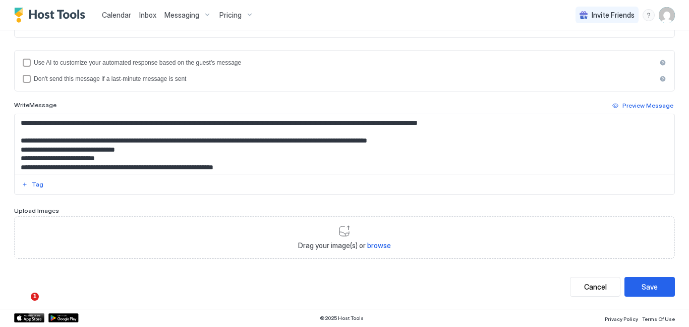
scroll to position [55, 0]
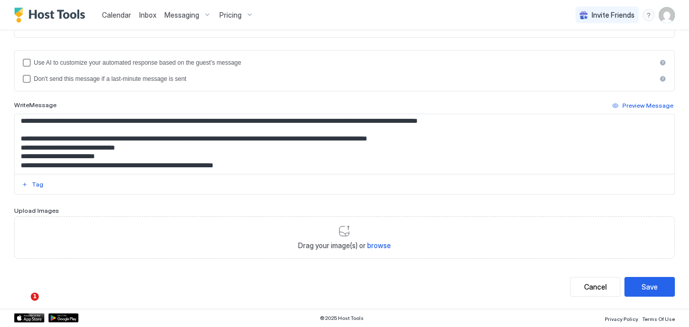
click at [319, 140] on textarea "Input Field" at bounding box center [345, 144] width 660 height 60
click at [385, 140] on textarea "Input Field" at bounding box center [345, 144] width 660 height 60
type textarea "**********"
click at [650, 289] on div "Save" at bounding box center [650, 286] width 16 height 11
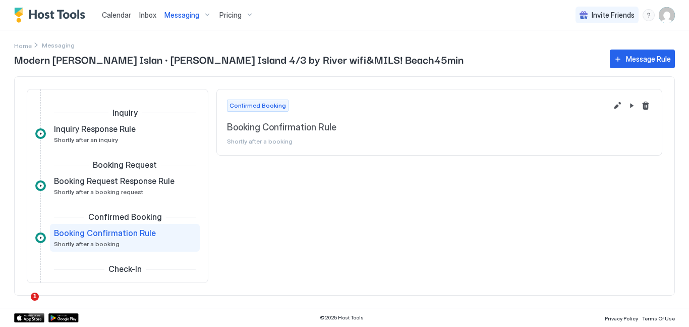
scroll to position [52, 0]
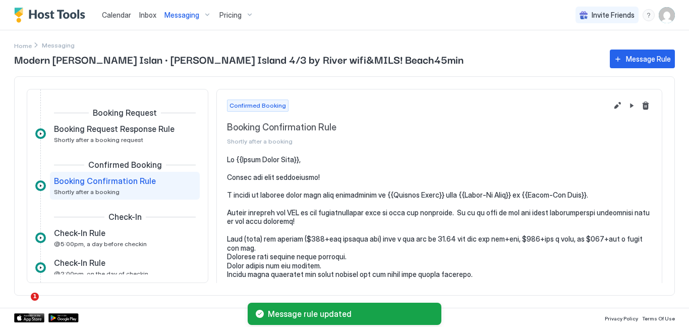
click at [193, 19] on span "Messaging" at bounding box center [182, 15] width 35 height 9
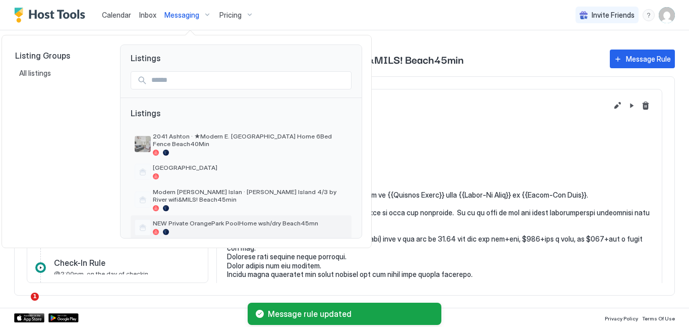
click at [197, 220] on div "NEW Private OrangePark PoolHome wsh/dry Beach45mn" at bounding box center [250, 227] width 195 height 16
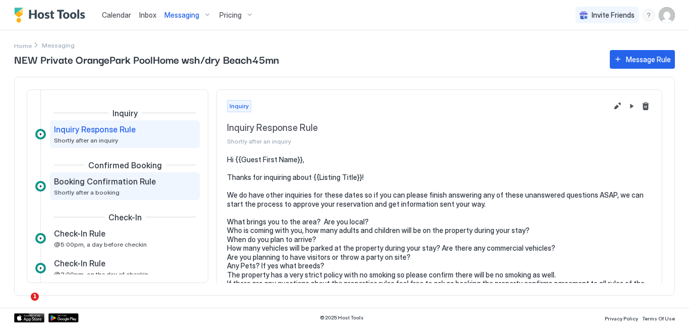
click at [143, 187] on div "Booking Confirmation Rule Shortly after a booking" at bounding box center [118, 186] width 128 height 20
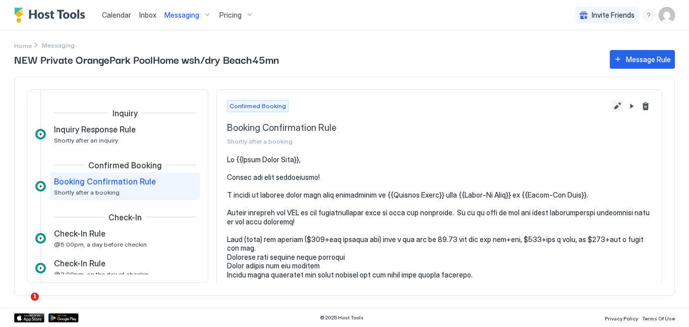
click at [617, 108] on button "Edit message rule" at bounding box center [618, 106] width 12 height 12
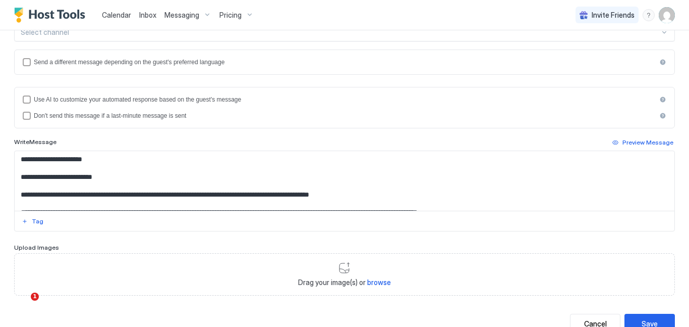
scroll to position [218, 0]
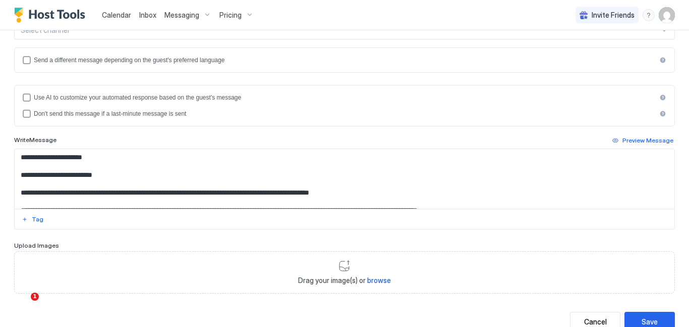
click at [595, 179] on textarea "Input Field" at bounding box center [345, 179] width 660 height 60
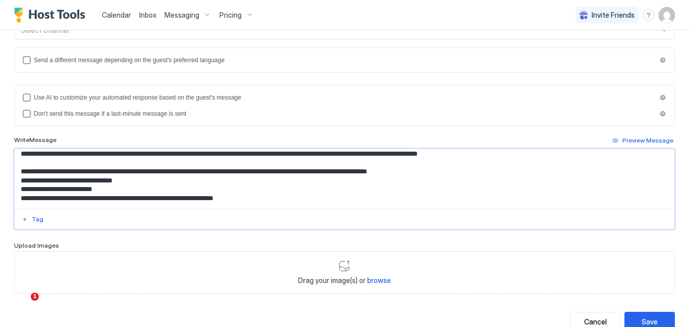
scroll to position [56, 0]
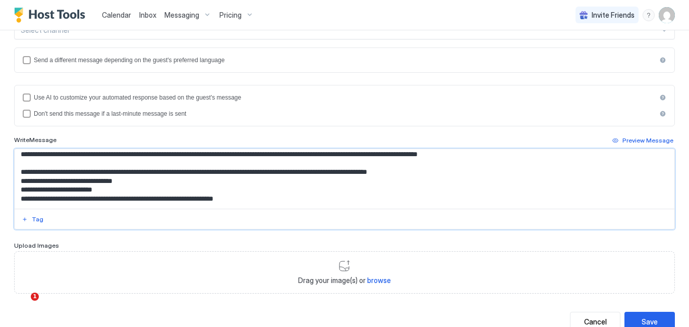
click at [316, 174] on textarea "Input Field" at bounding box center [345, 179] width 660 height 60
click at [380, 174] on textarea "Input Field" at bounding box center [345, 179] width 660 height 60
type textarea "**********"
click at [648, 318] on div "Save" at bounding box center [650, 321] width 16 height 11
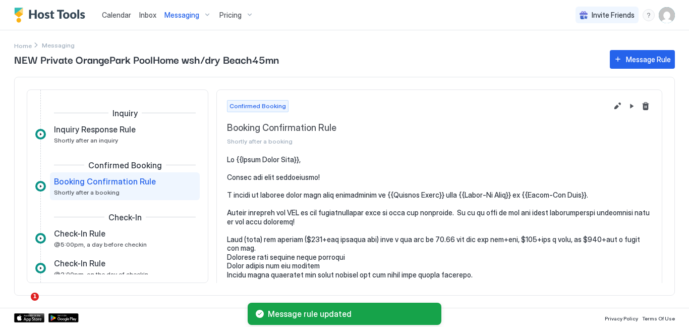
click at [186, 16] on span "Messaging" at bounding box center [182, 15] width 35 height 9
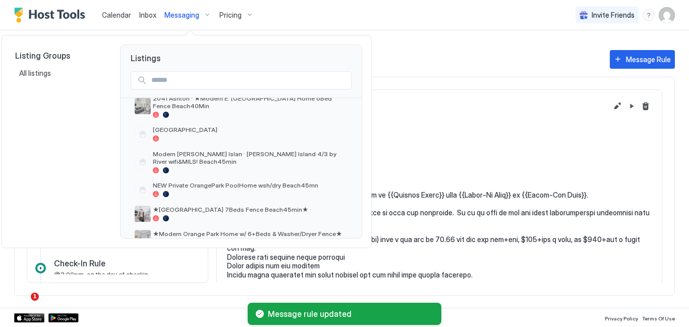
scroll to position [53, 0]
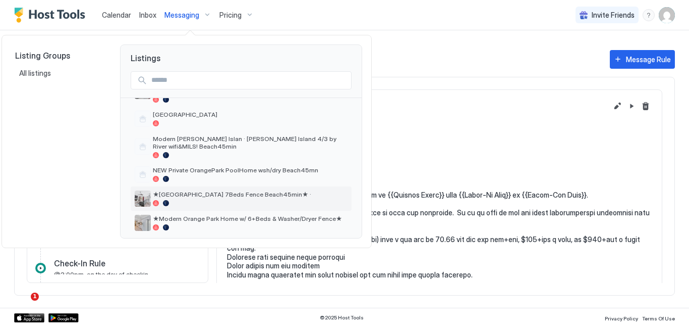
click at [206, 200] on div at bounding box center [250, 203] width 195 height 6
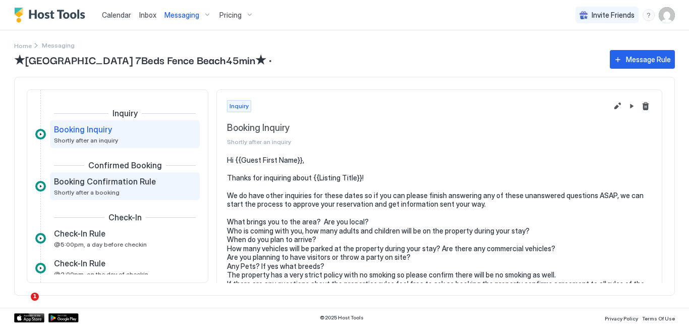
click at [119, 196] on div "Booking Confirmation Rule Shortly after a booking" at bounding box center [125, 186] width 150 height 28
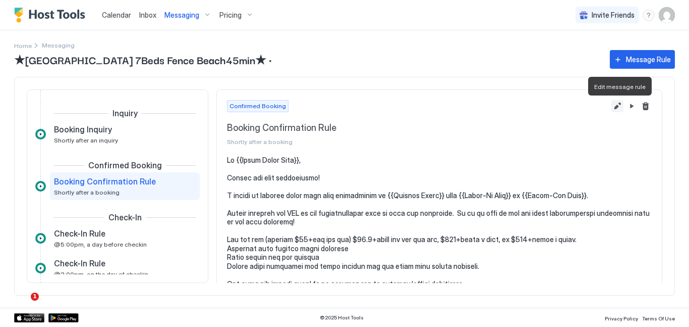
click at [614, 109] on button "Edit message rule" at bounding box center [618, 106] width 12 height 12
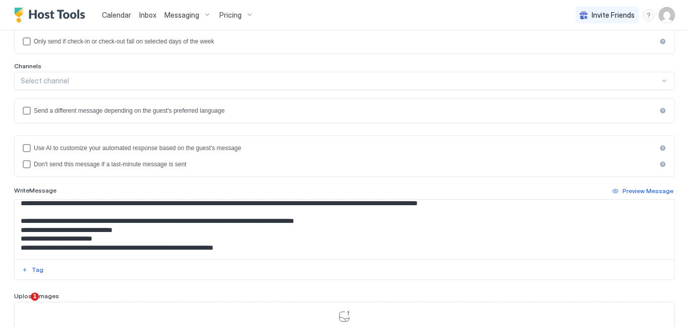
scroll to position [59, 0]
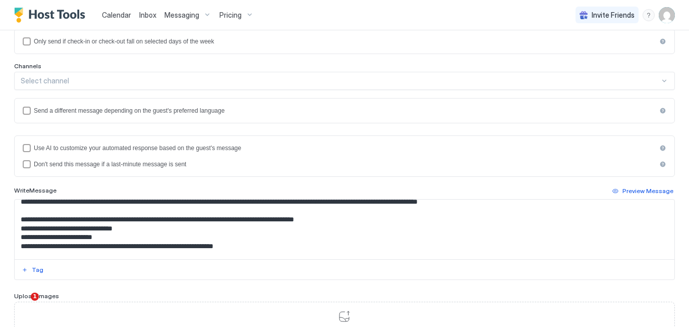
click at [248, 222] on textarea "Input Field" at bounding box center [345, 229] width 660 height 60
click at [321, 221] on textarea "Input Field" at bounding box center [345, 229] width 660 height 60
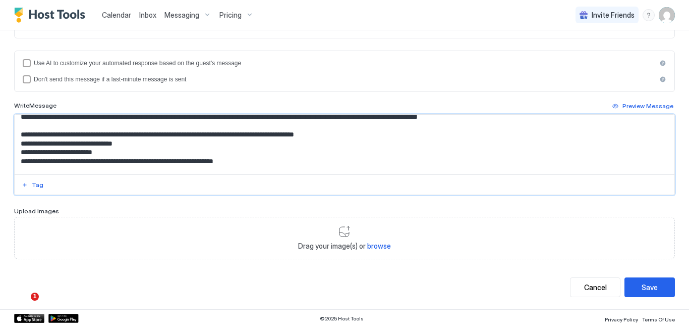
scroll to position [252, 0]
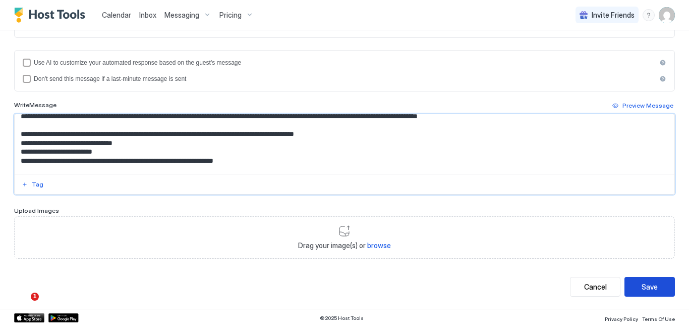
type textarea "**********"
click at [647, 283] on div "Save" at bounding box center [650, 286] width 16 height 11
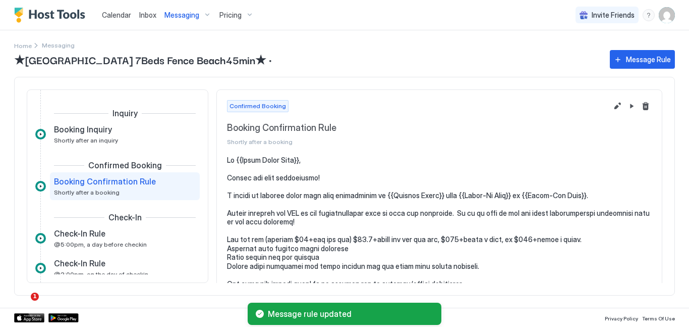
click at [185, 19] on span "Messaging" at bounding box center [182, 15] width 35 height 9
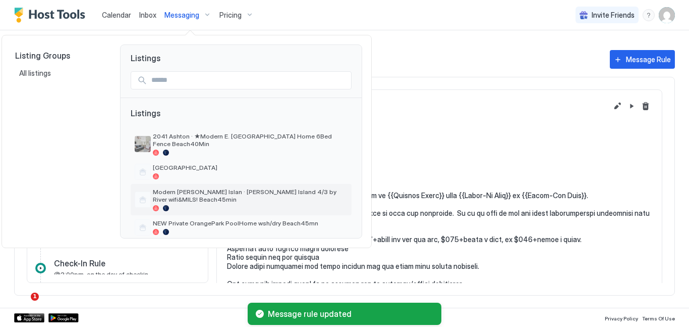
scroll to position [53, 0]
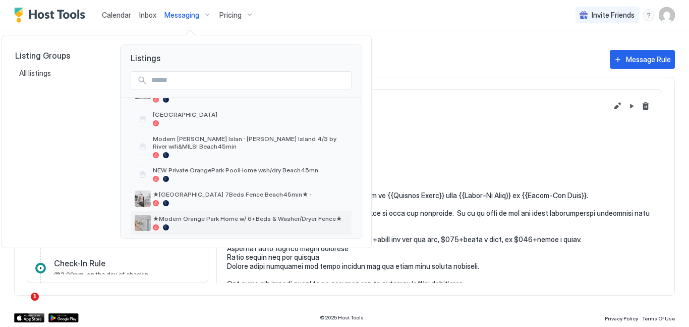
click at [192, 217] on div "★Modern Orange Park Home w/ 6+Beds & Washer/Dryer Fence★" at bounding box center [250, 222] width 195 height 16
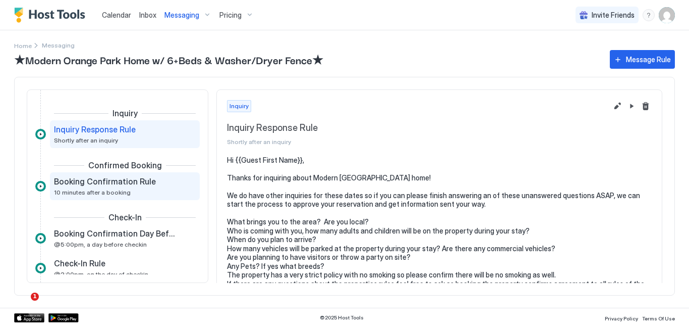
click at [138, 185] on span "Booking Confirmation Rule" at bounding box center [105, 181] width 102 height 10
